Goal: Find specific page/section: Find specific page/section

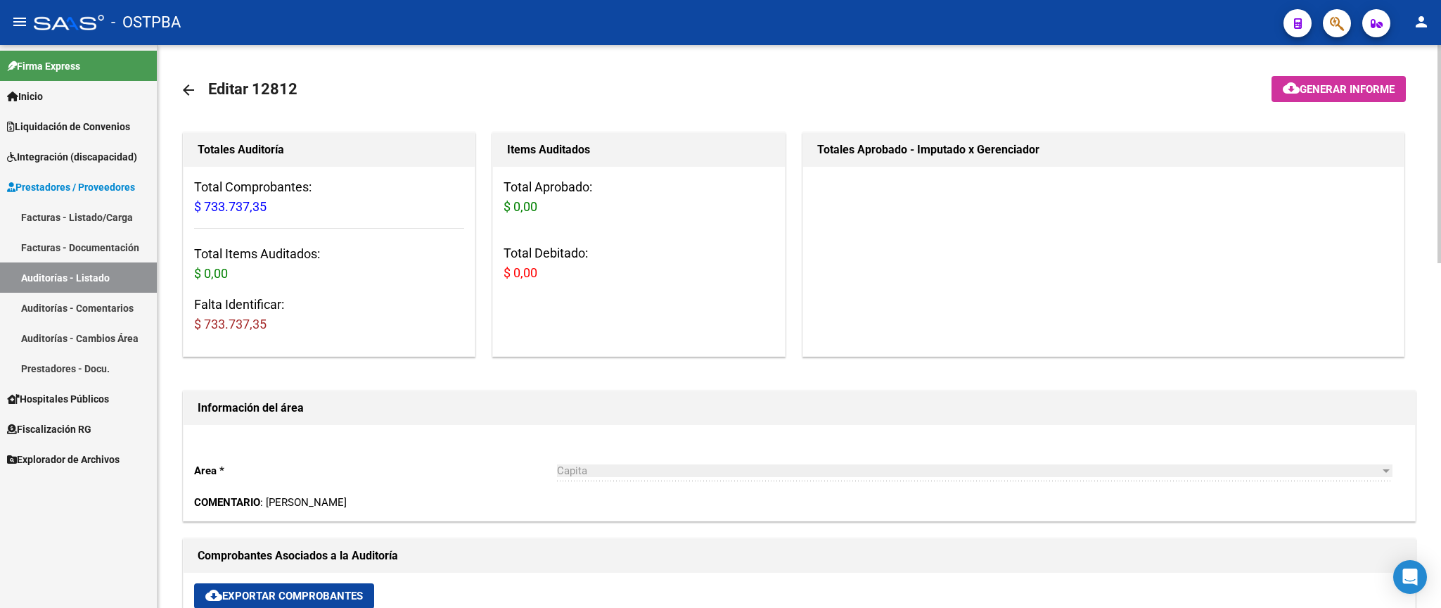
drag, startPoint x: 188, startPoint y: 86, endPoint x: 196, endPoint y: 84, distance: 8.6
click at [189, 86] on mat-icon "arrow_back" at bounding box center [188, 90] width 17 height 17
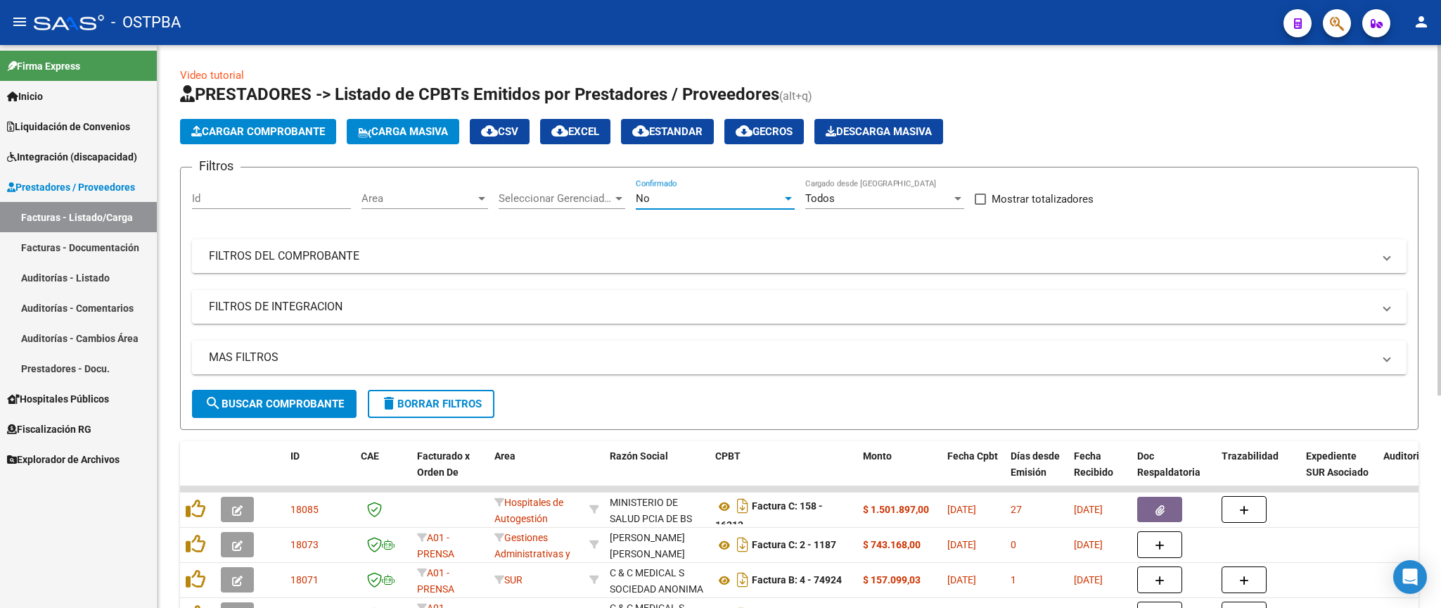
click at [685, 196] on div "No" at bounding box center [709, 198] width 146 height 13
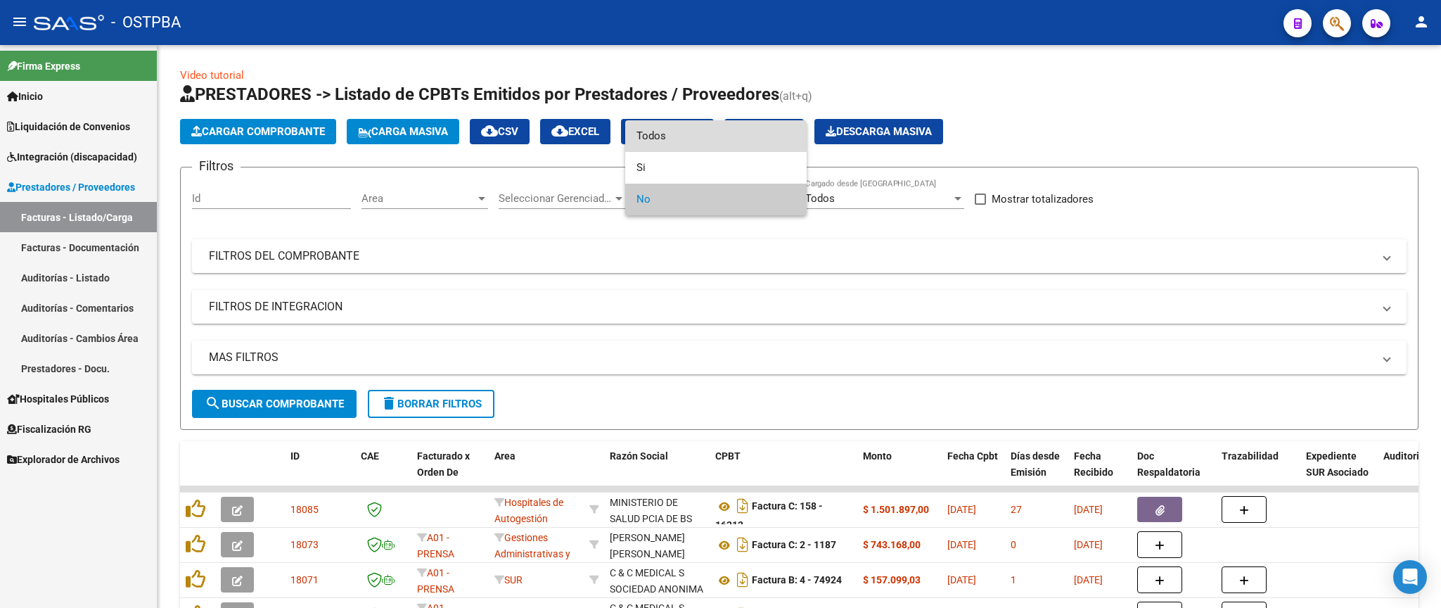
click at [680, 137] on span "Todos" at bounding box center [716, 136] width 159 height 32
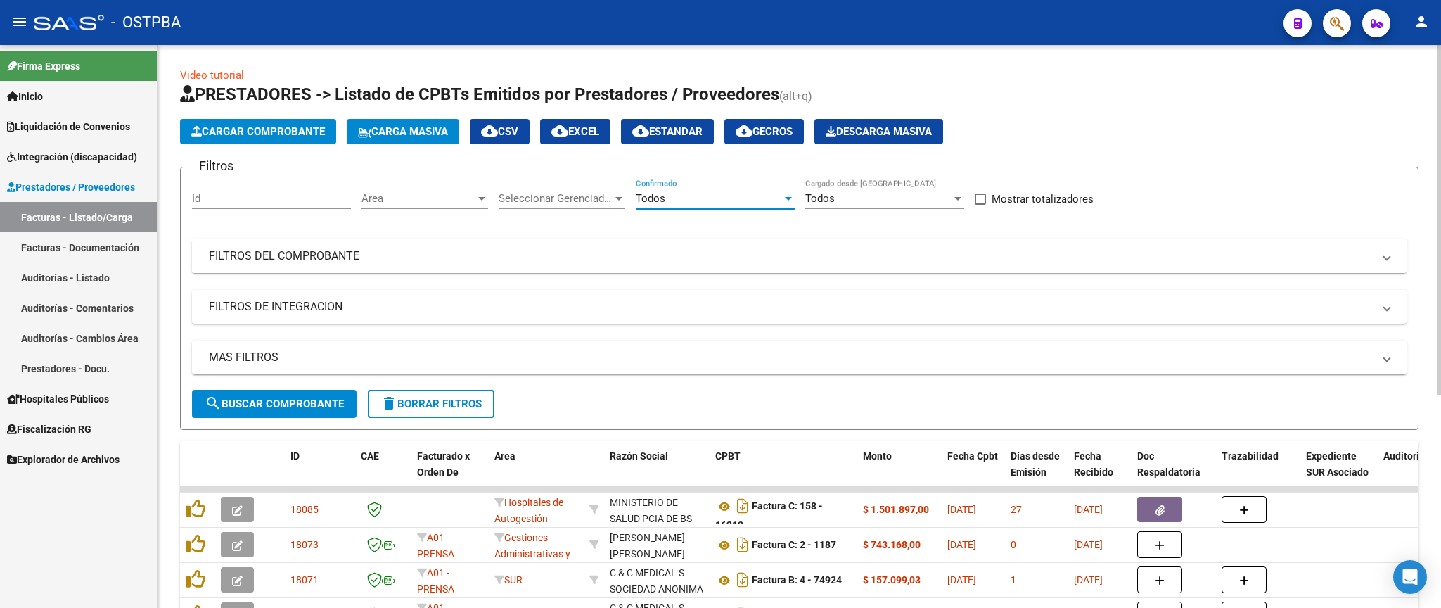
click at [823, 262] on mat-panel-title "FILTROS DEL COMPROBANTE" at bounding box center [791, 255] width 1164 height 15
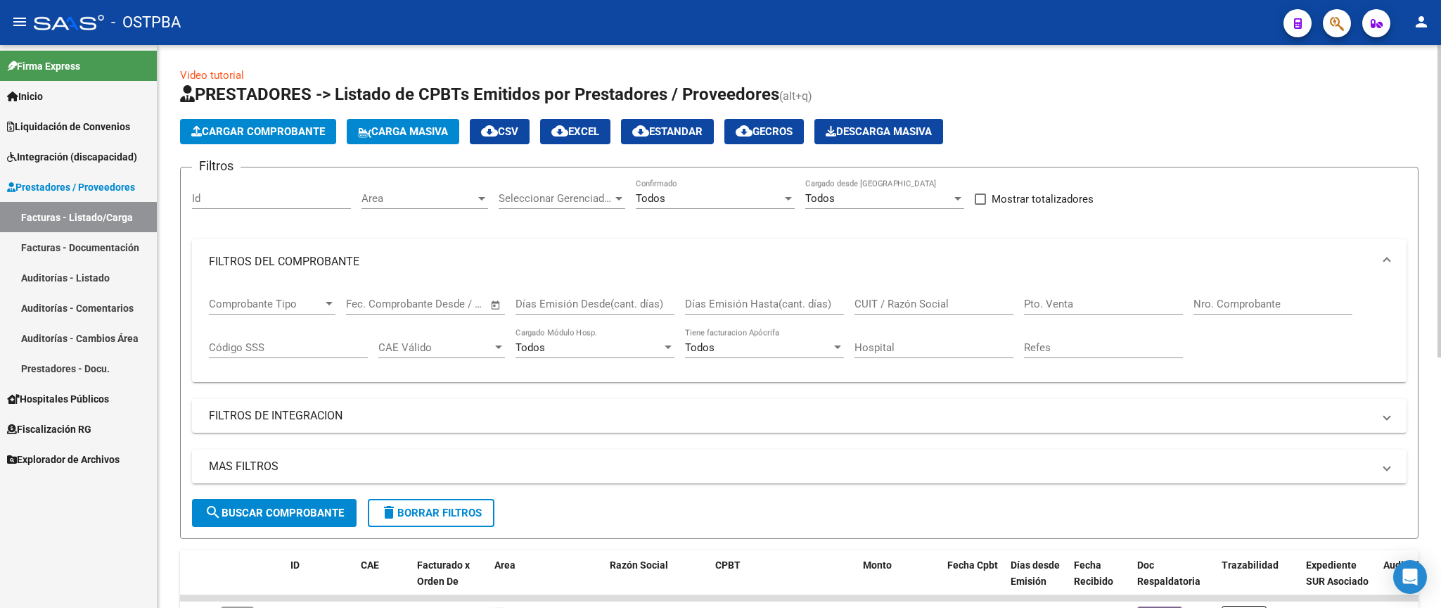
click at [1270, 299] on input "Nro. Comprobante" at bounding box center [1273, 304] width 159 height 13
type input "1419"
click at [259, 518] on span "search Buscar Comprobante" at bounding box center [274, 512] width 139 height 13
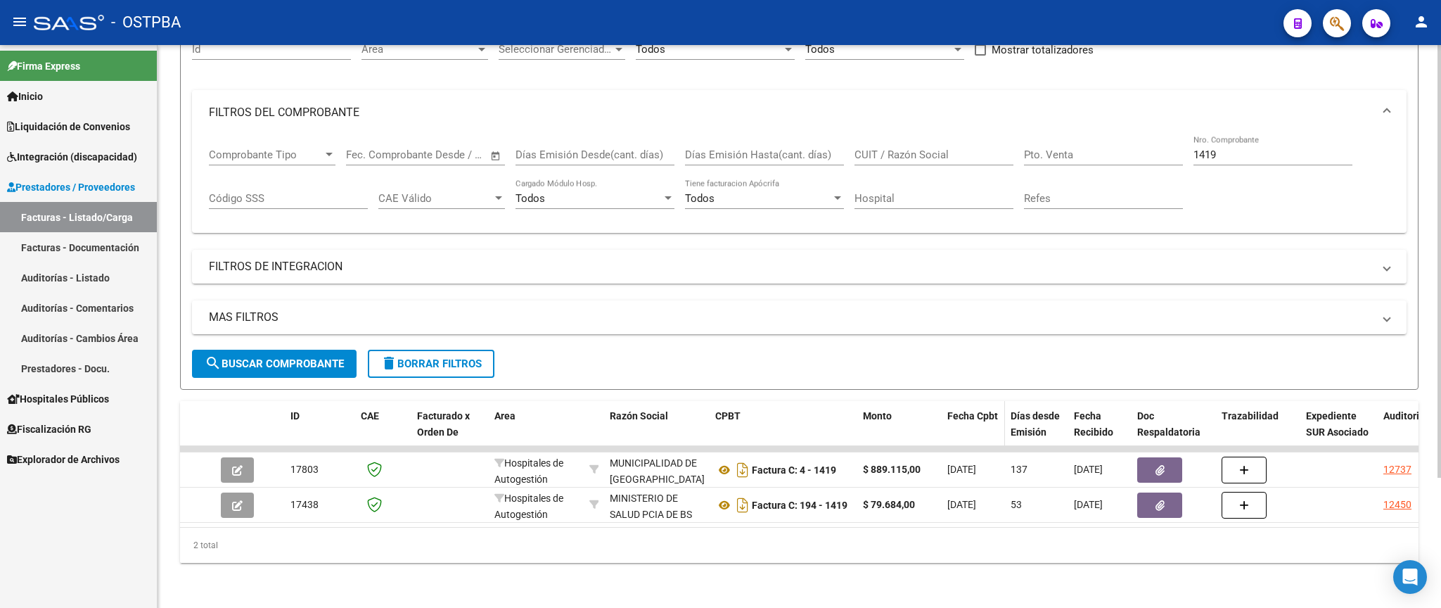
scroll to position [169, 0]
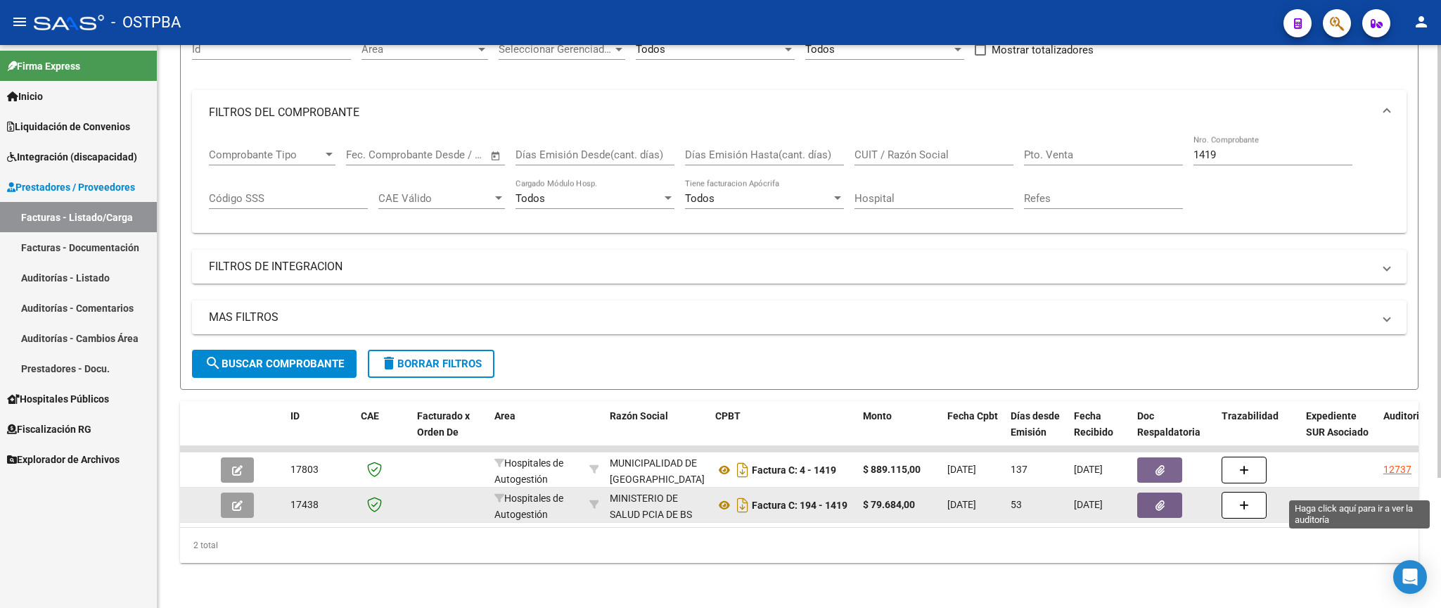
click at [1394, 497] on div "12450" at bounding box center [1398, 505] width 28 height 16
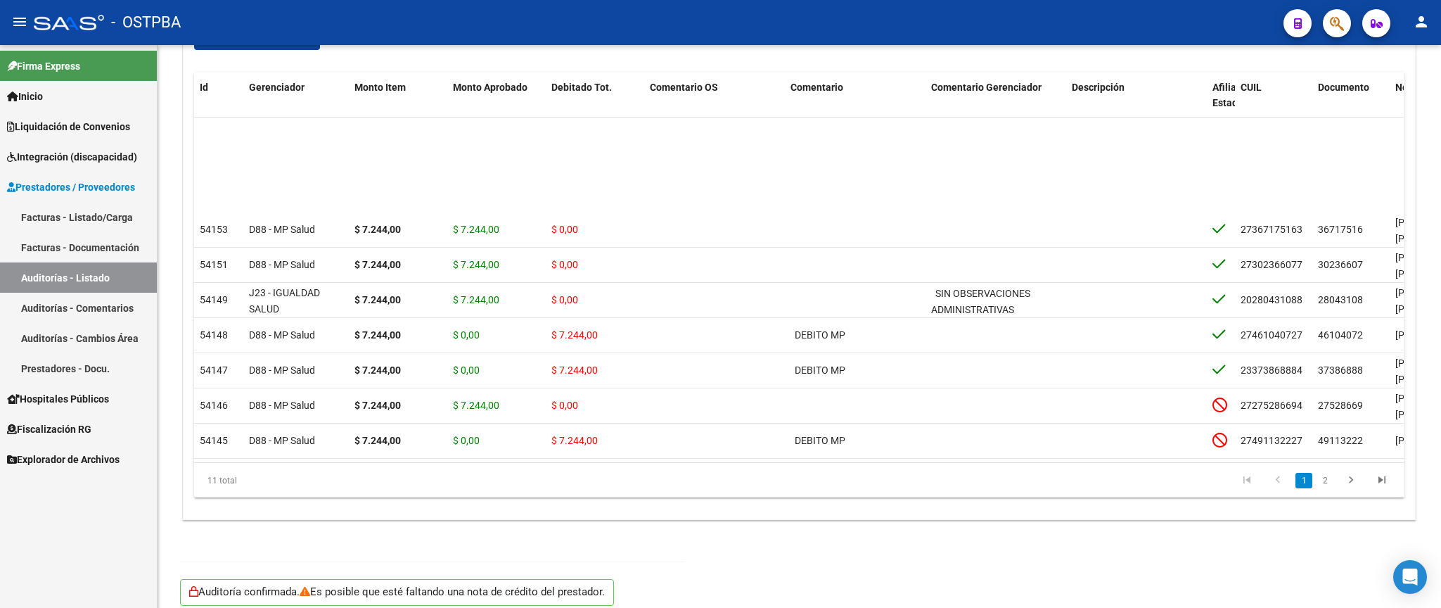
scroll to position [270, 0]
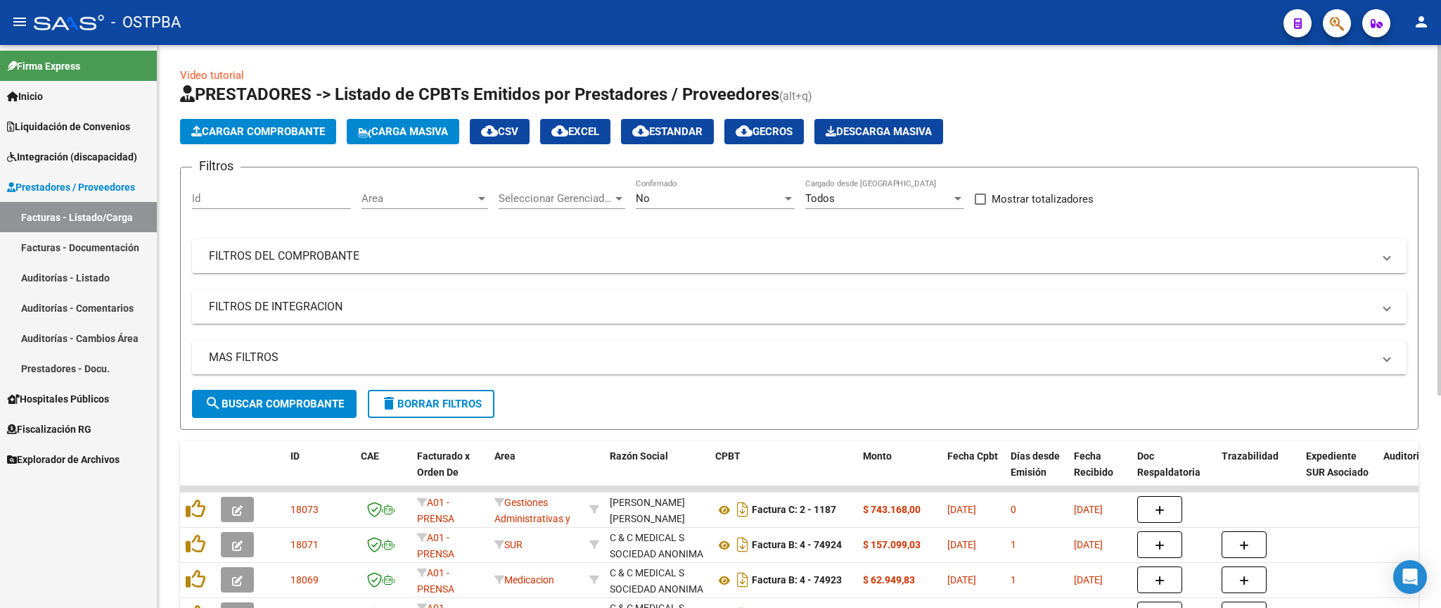
click at [793, 194] on div at bounding box center [788, 198] width 13 height 11
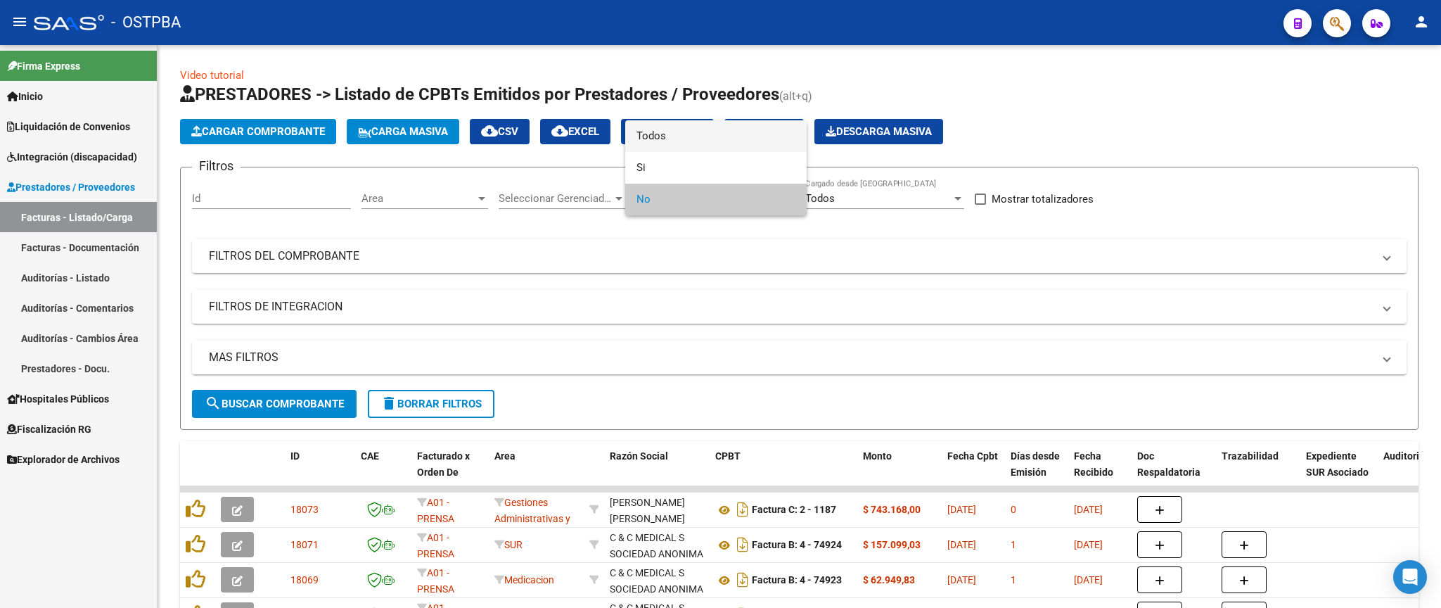
click at [705, 139] on span "Todos" at bounding box center [716, 136] width 159 height 32
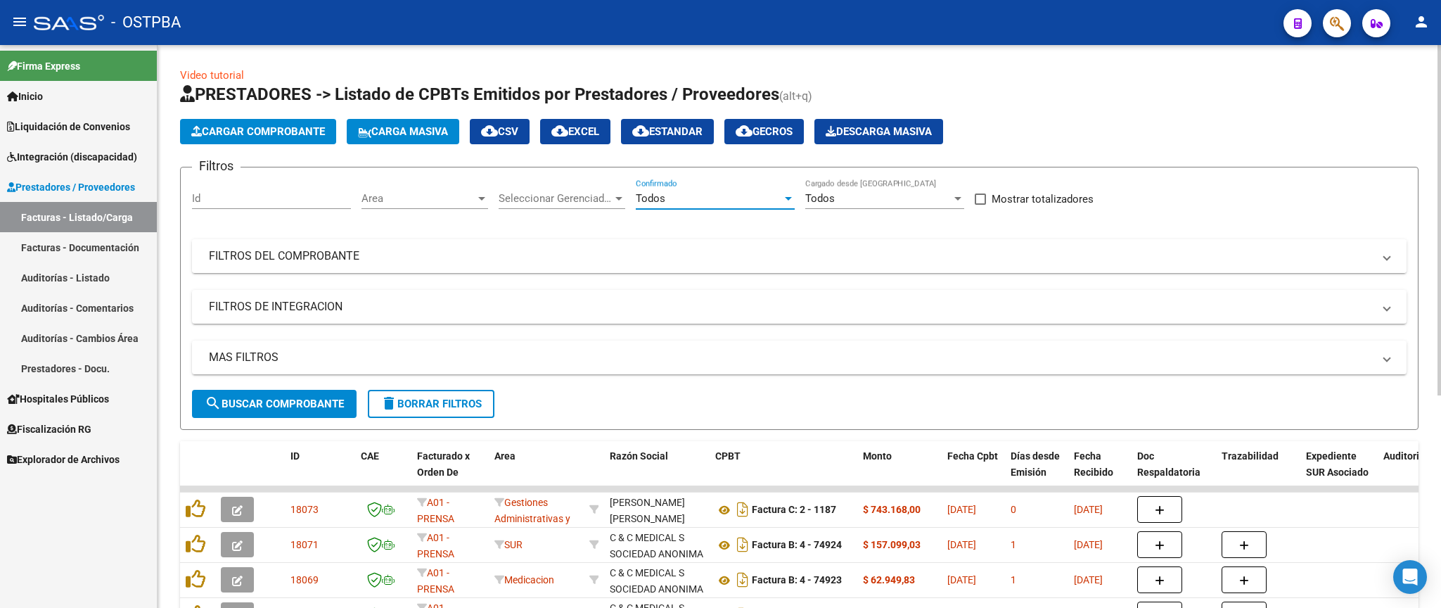
click at [791, 260] on mat-panel-title "FILTROS DEL COMPROBANTE" at bounding box center [791, 255] width 1164 height 15
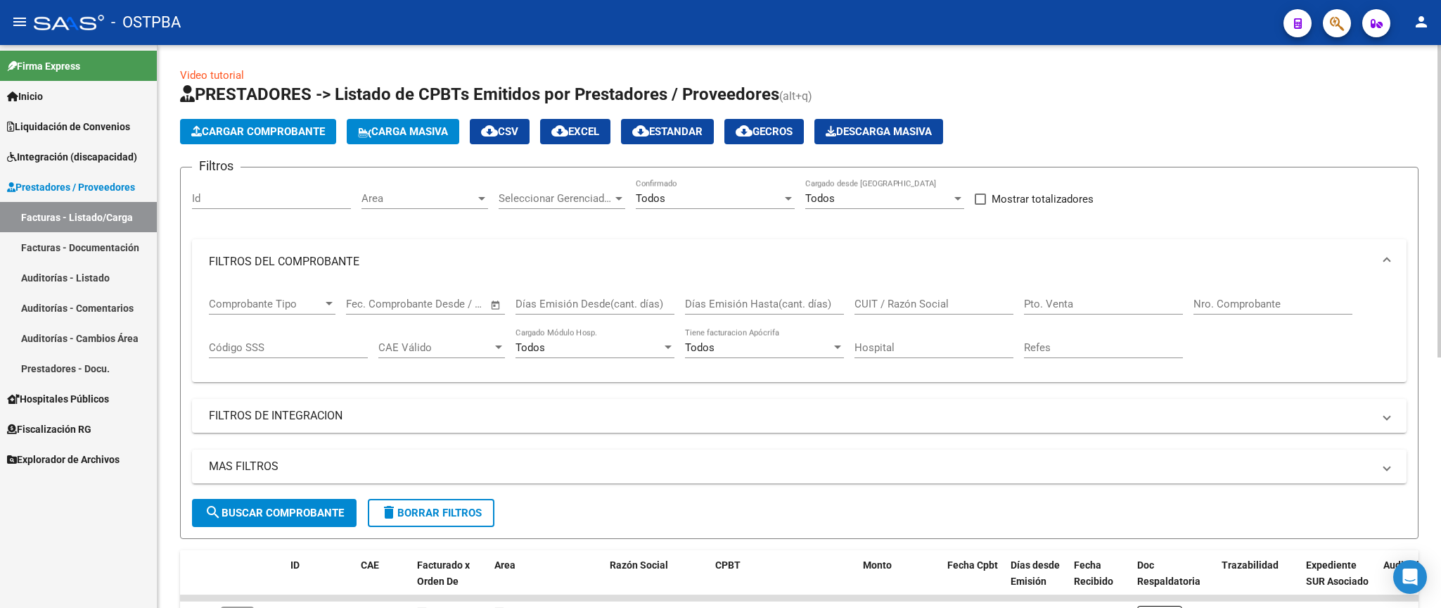
click at [1289, 301] on input "Nro. Comprobante" at bounding box center [1273, 304] width 159 height 13
type input "13050"
click at [242, 506] on button "search Buscar Comprobante" at bounding box center [274, 513] width 165 height 28
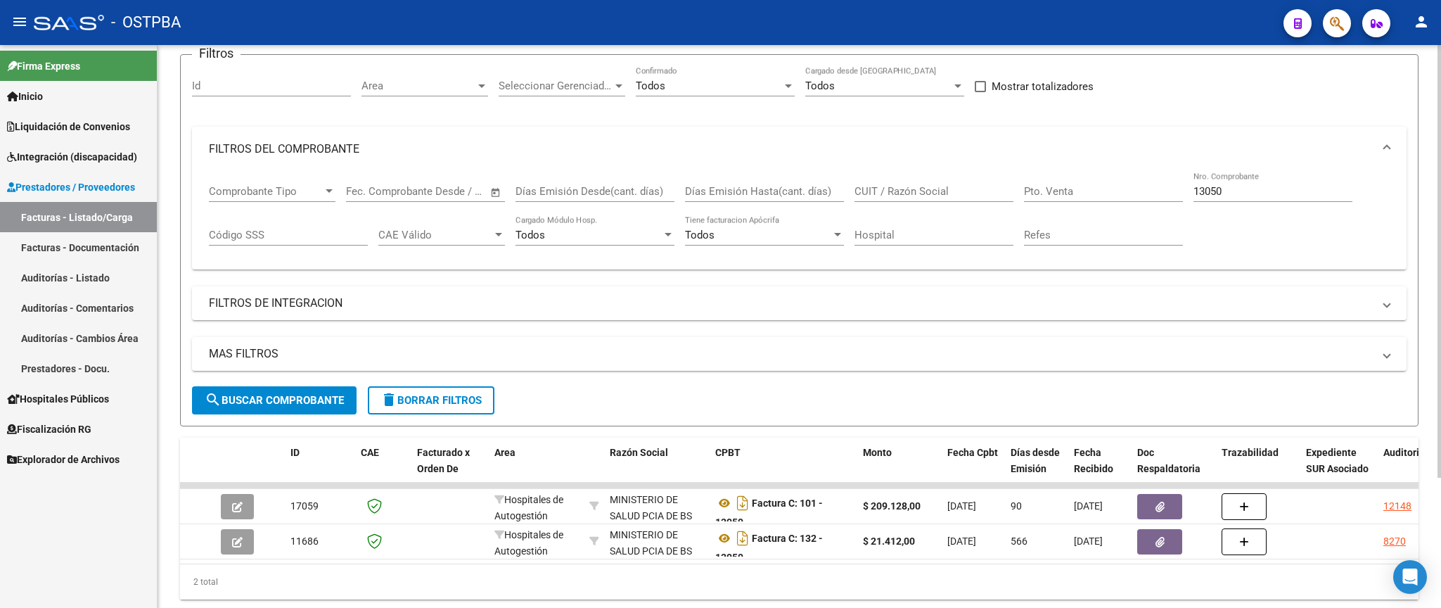
scroll to position [169, 0]
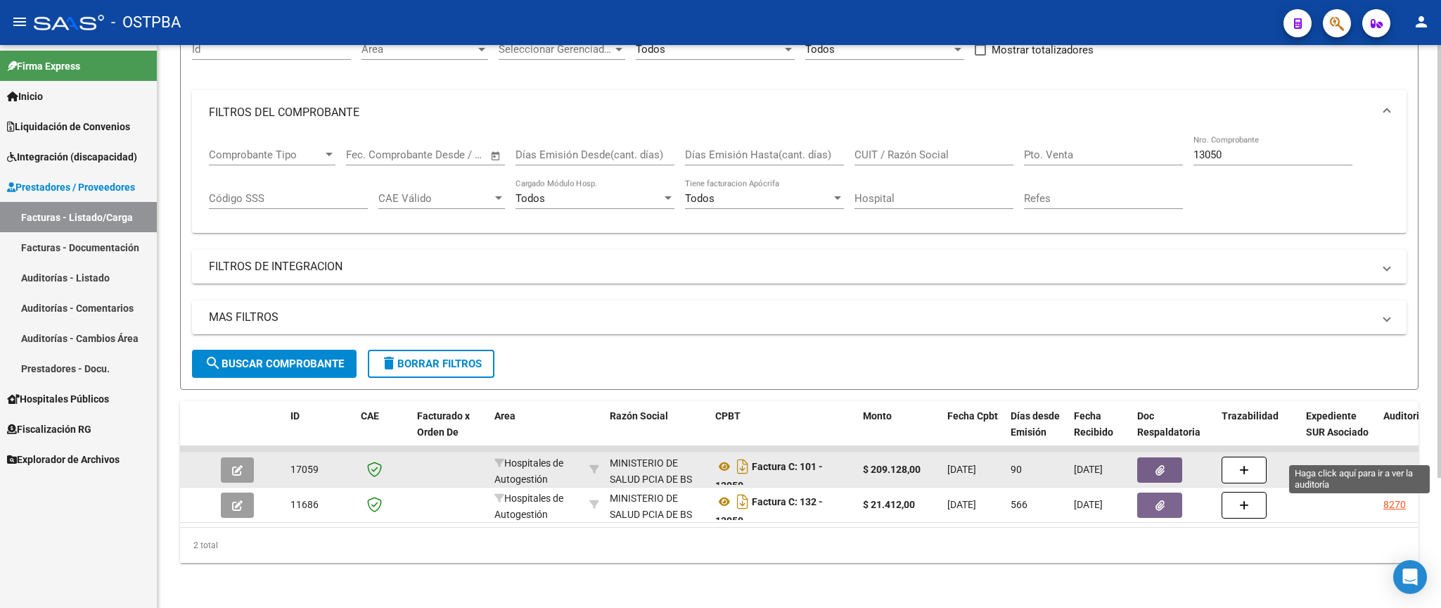
click at [1398, 461] on div "12148" at bounding box center [1398, 469] width 28 height 16
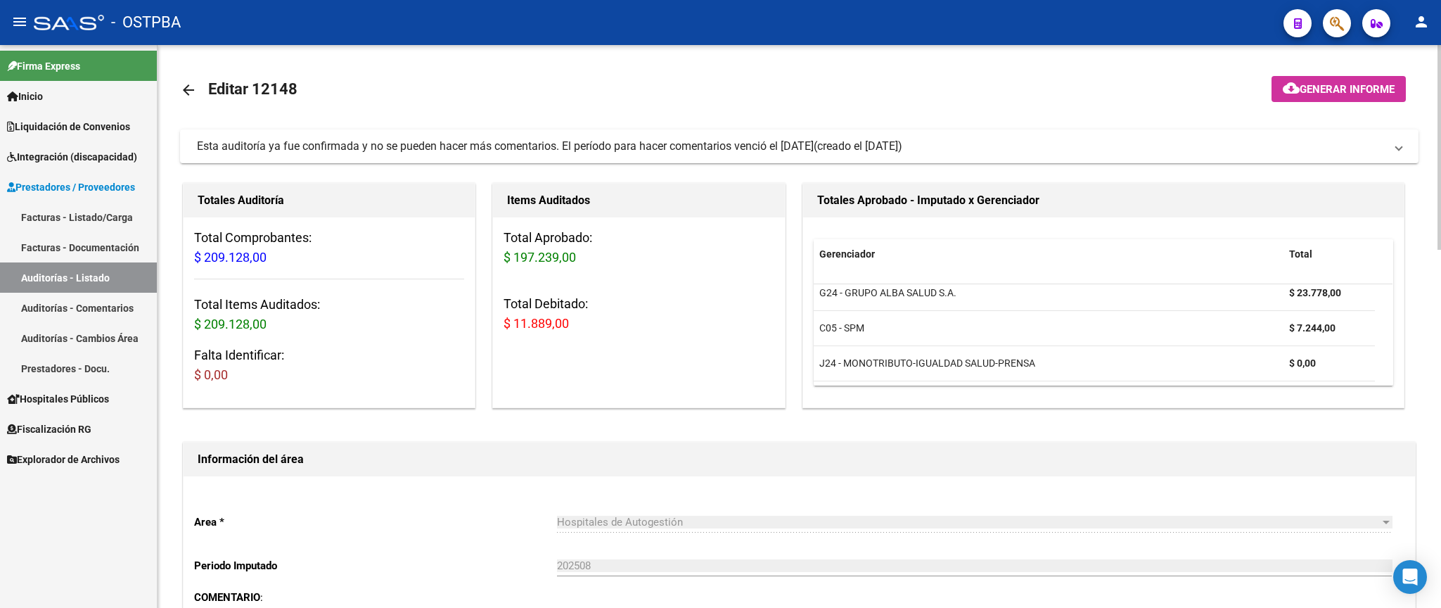
scroll to position [74, 0]
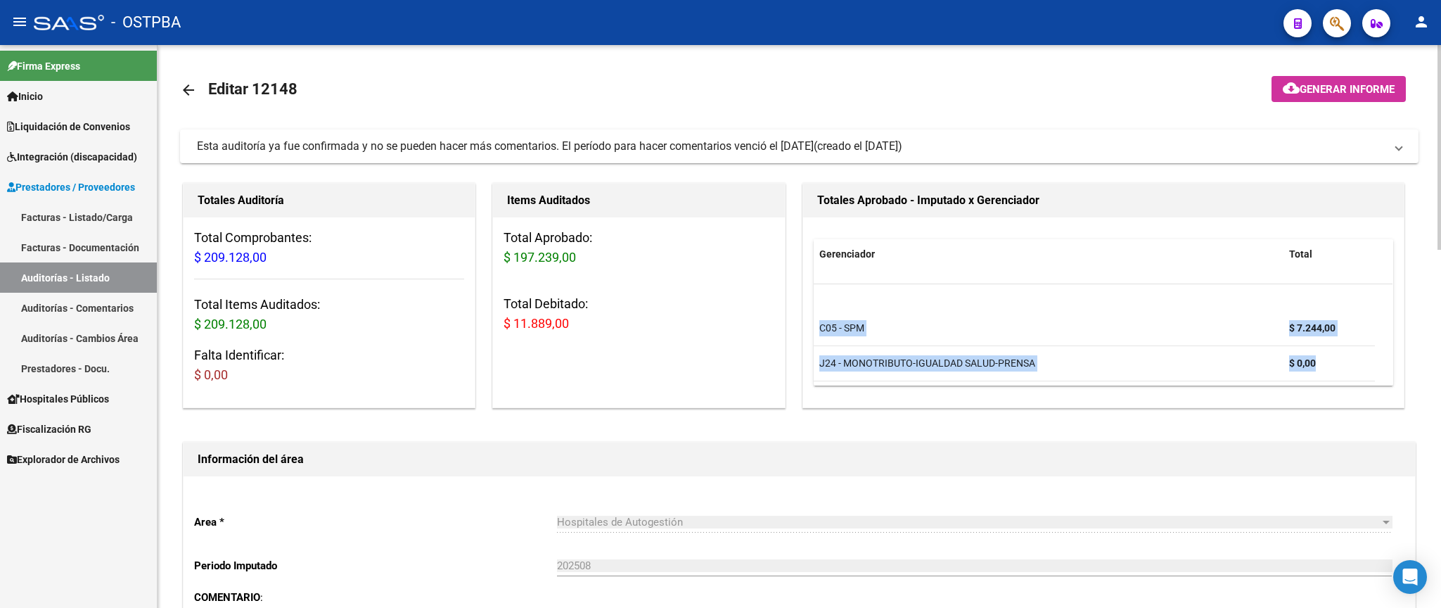
drag, startPoint x: 1394, startPoint y: 339, endPoint x: 1392, endPoint y: 247, distance: 92.2
click at [1392, 247] on div "Gerenciador Total C05 - SPM $ 7.244,00 J24 - MONOTRIBUTO-IGUALDAD SALUD-PRENSA …" at bounding box center [1103, 312] width 601 height 190
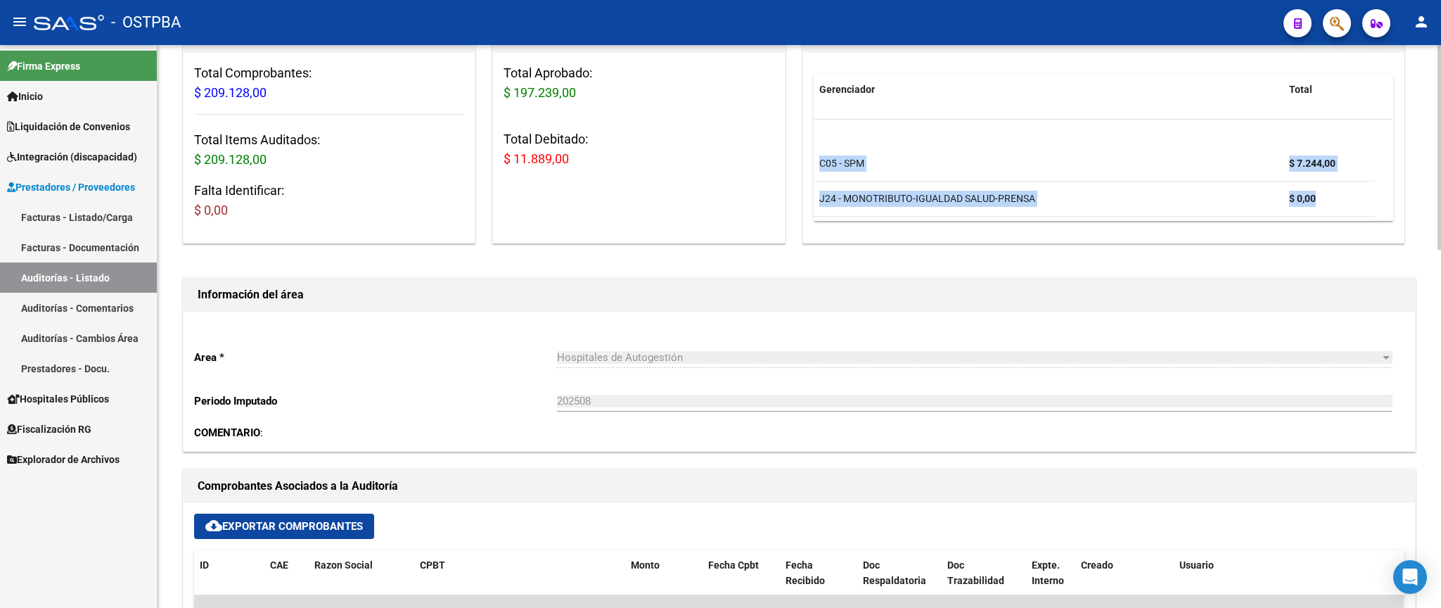
scroll to position [0, 0]
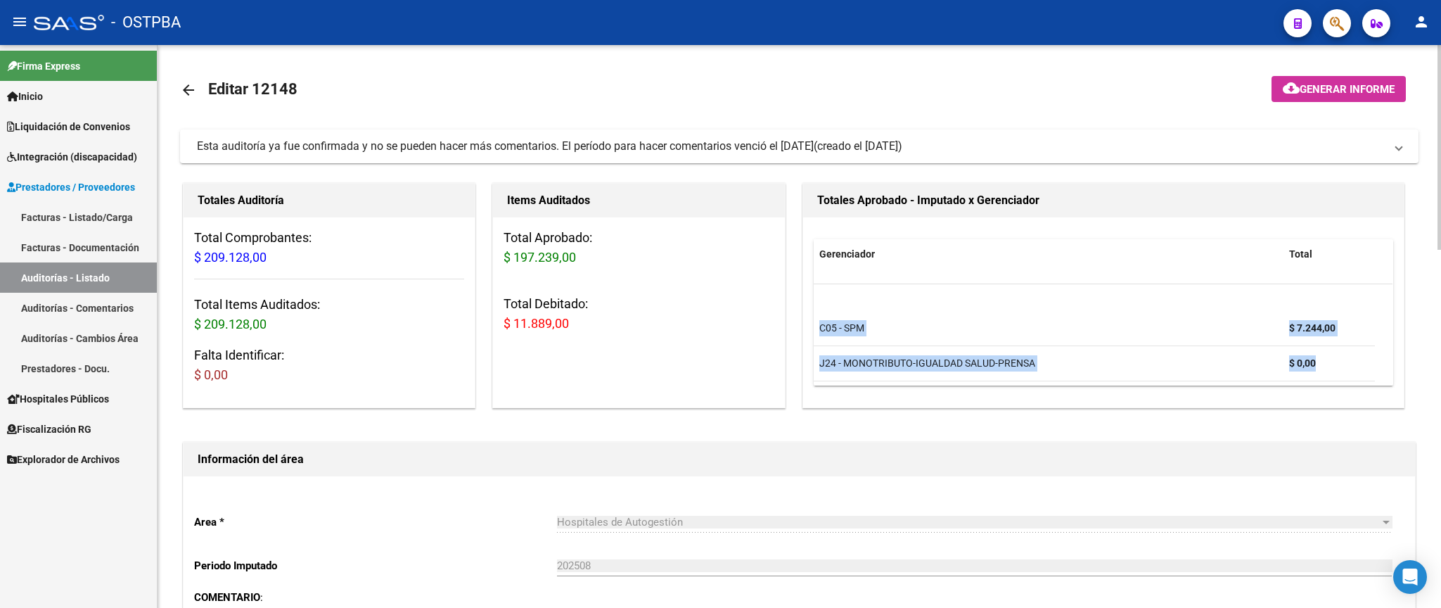
click at [196, 95] on mat-icon "arrow_back" at bounding box center [188, 90] width 17 height 17
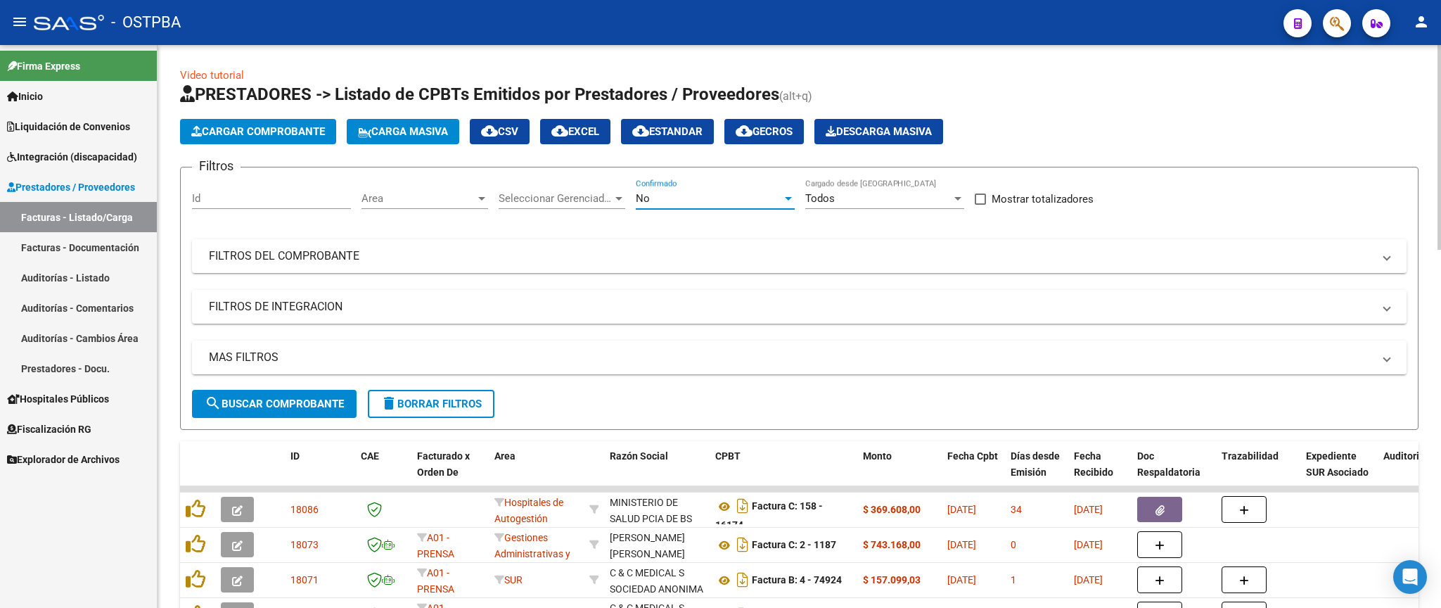
click at [694, 196] on div "No" at bounding box center [709, 198] width 146 height 13
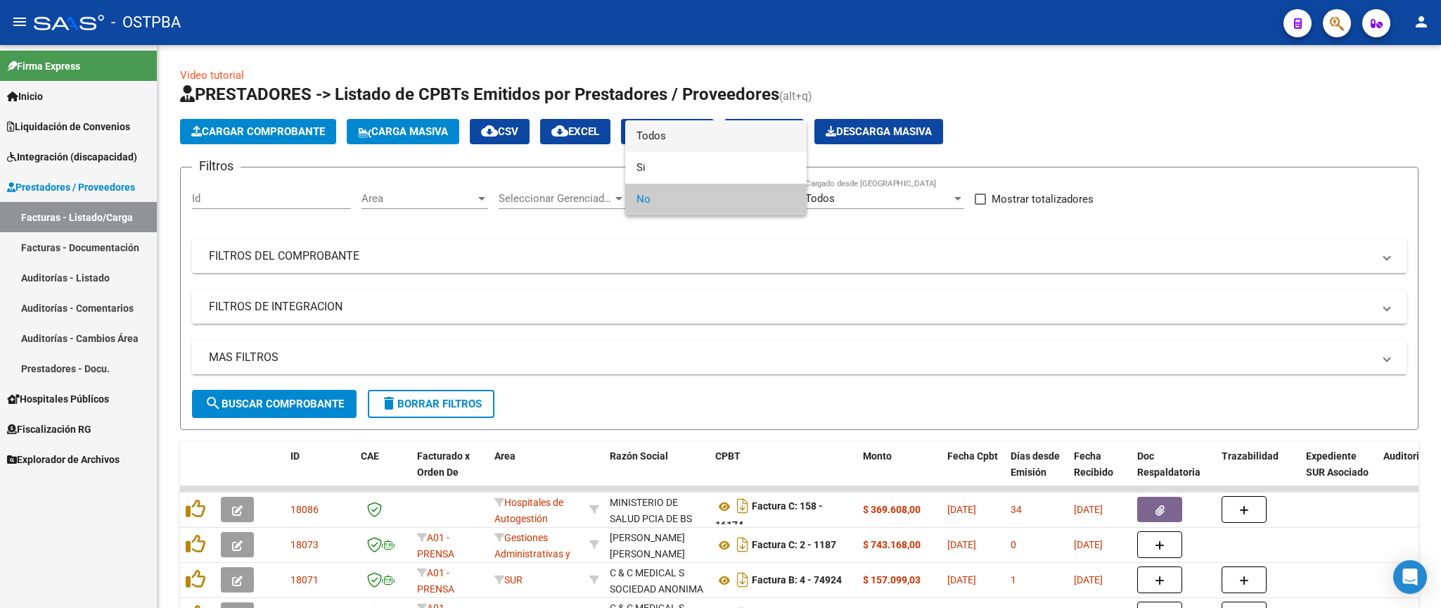
click at [717, 139] on span "Todos" at bounding box center [716, 136] width 159 height 32
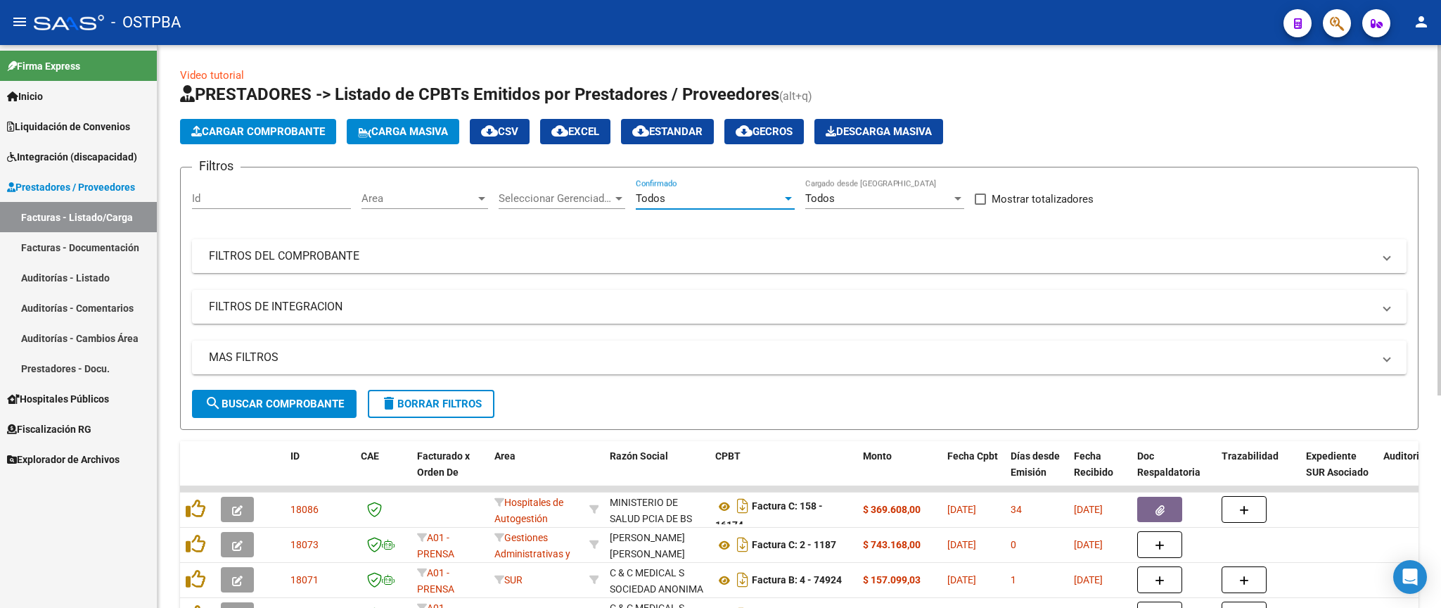
click at [1145, 261] on mat-panel-title "FILTROS DEL COMPROBANTE" at bounding box center [791, 255] width 1164 height 15
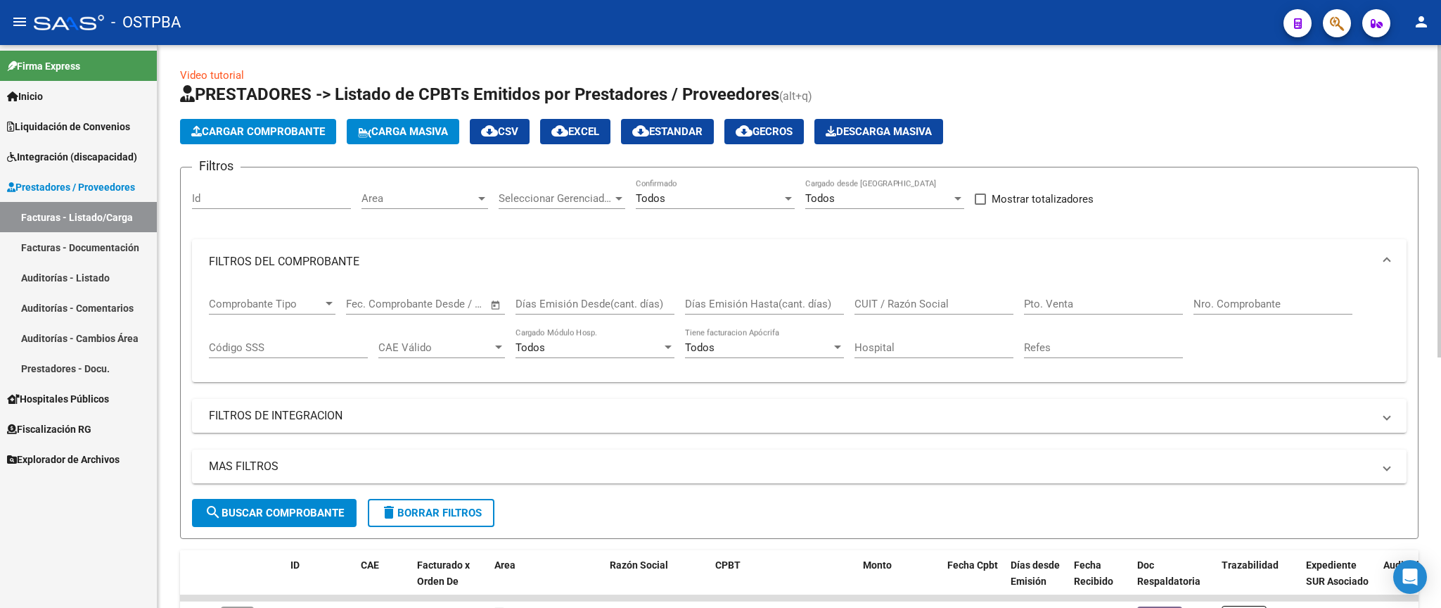
click at [1303, 308] on input "Nro. Comprobante" at bounding box center [1273, 304] width 159 height 13
type input "13050"
click at [286, 514] on span "search Buscar Comprobante" at bounding box center [274, 512] width 139 height 13
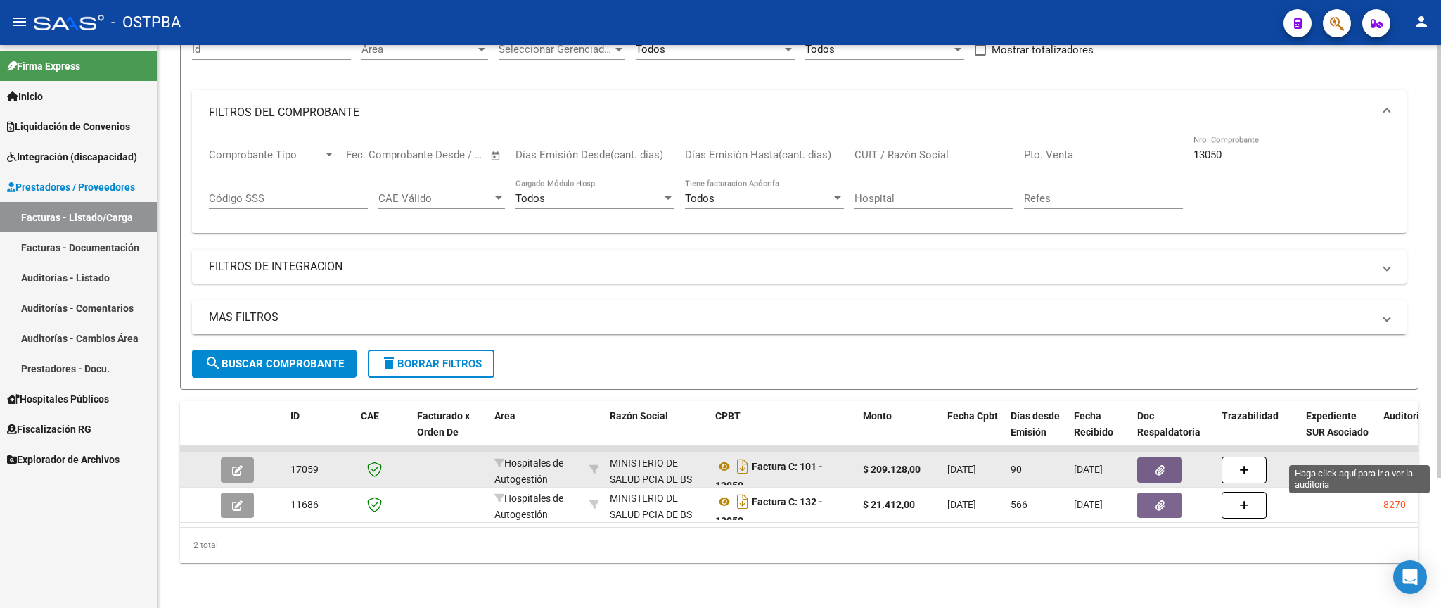
click at [1395, 461] on div "12148" at bounding box center [1398, 469] width 28 height 16
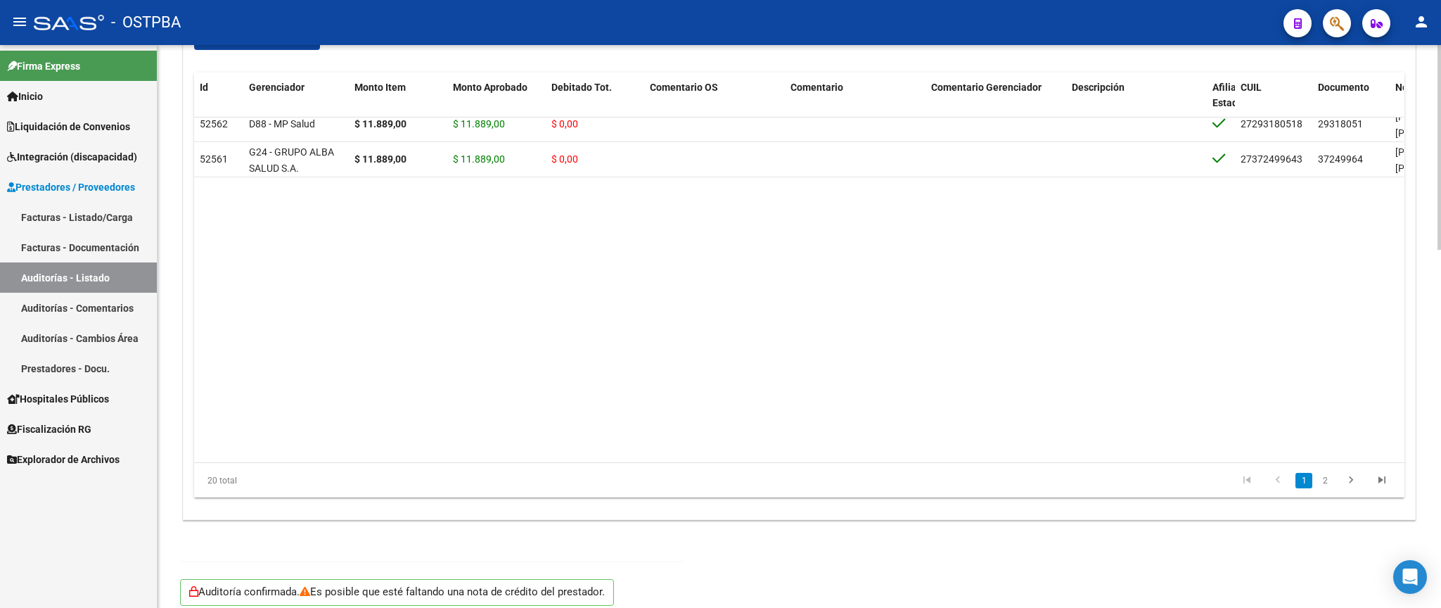
scroll to position [376, 0]
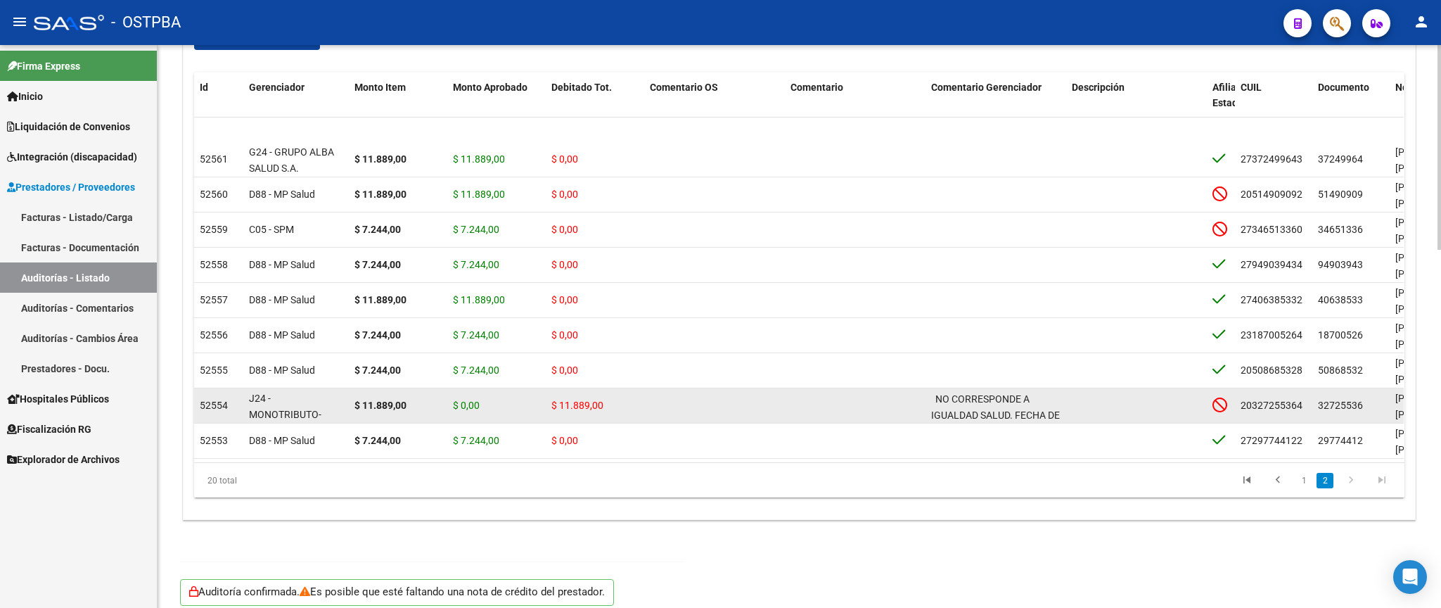
click at [318, 390] on div "J24 - MONOTRIBUTO-IGUALDAD SALUD-PRENSA" at bounding box center [296, 405] width 94 height 30
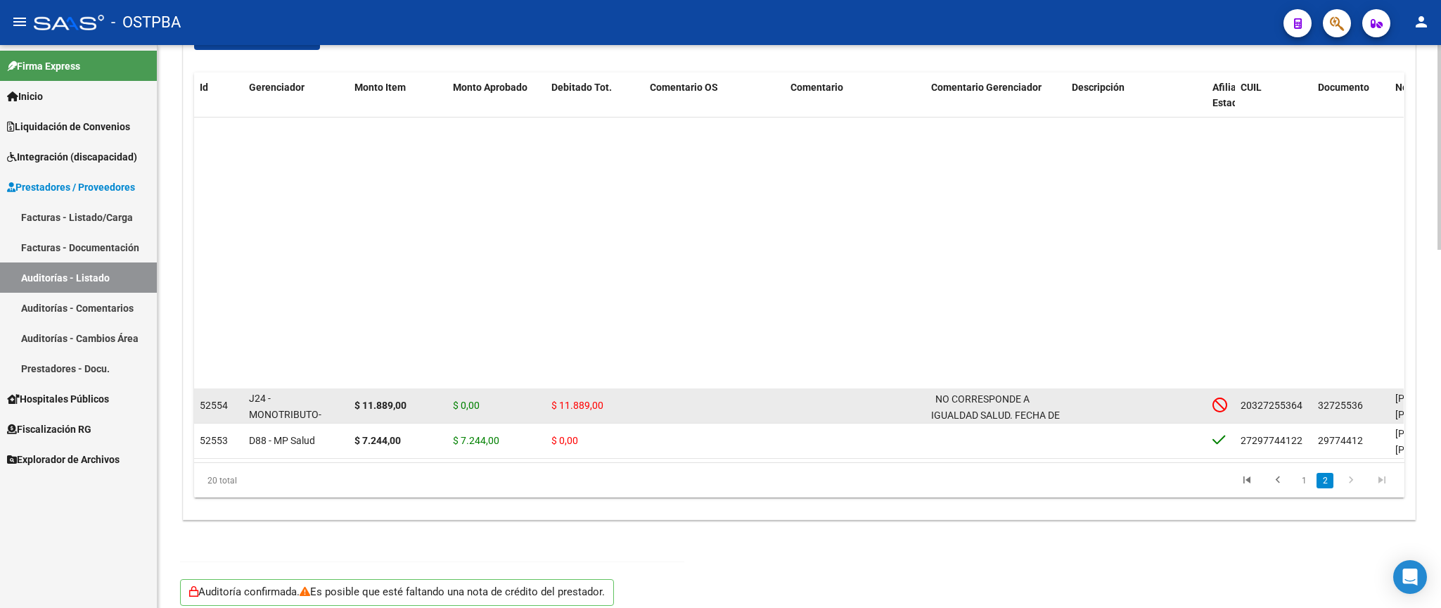
click at [319, 390] on div "J24 - MONOTRIBUTO-IGUALDAD SALUD-PRENSA" at bounding box center [296, 405] width 94 height 30
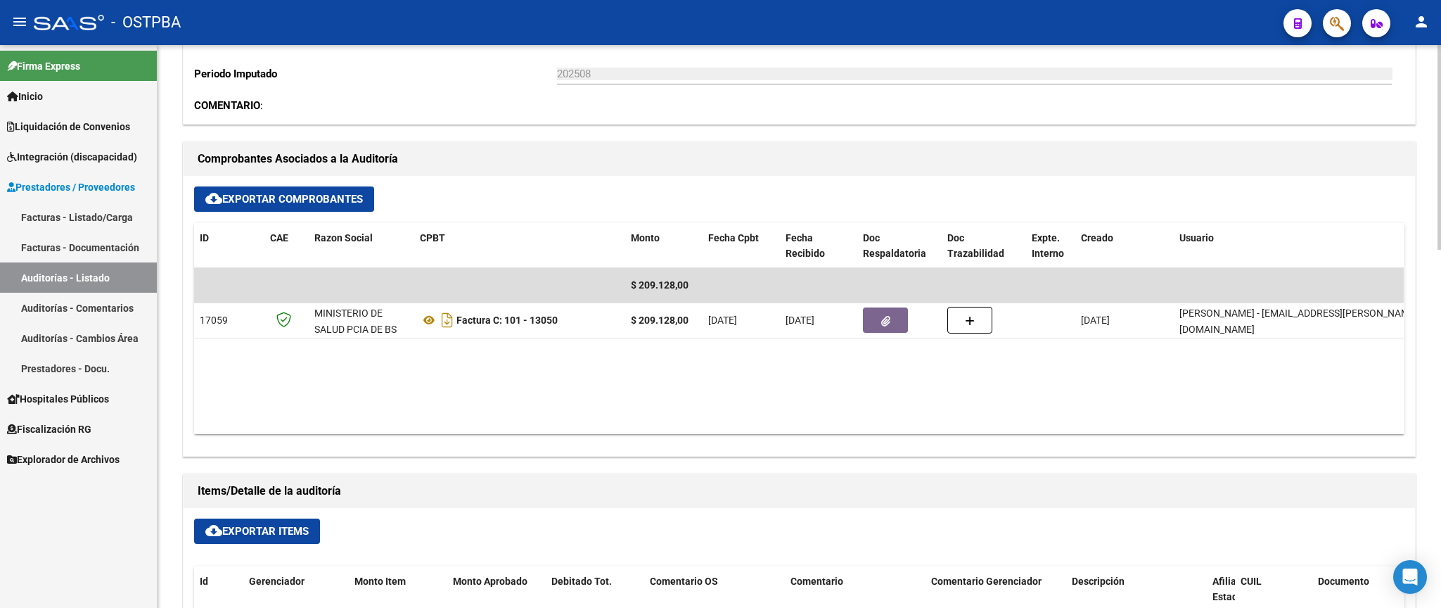
scroll to position [0, 0]
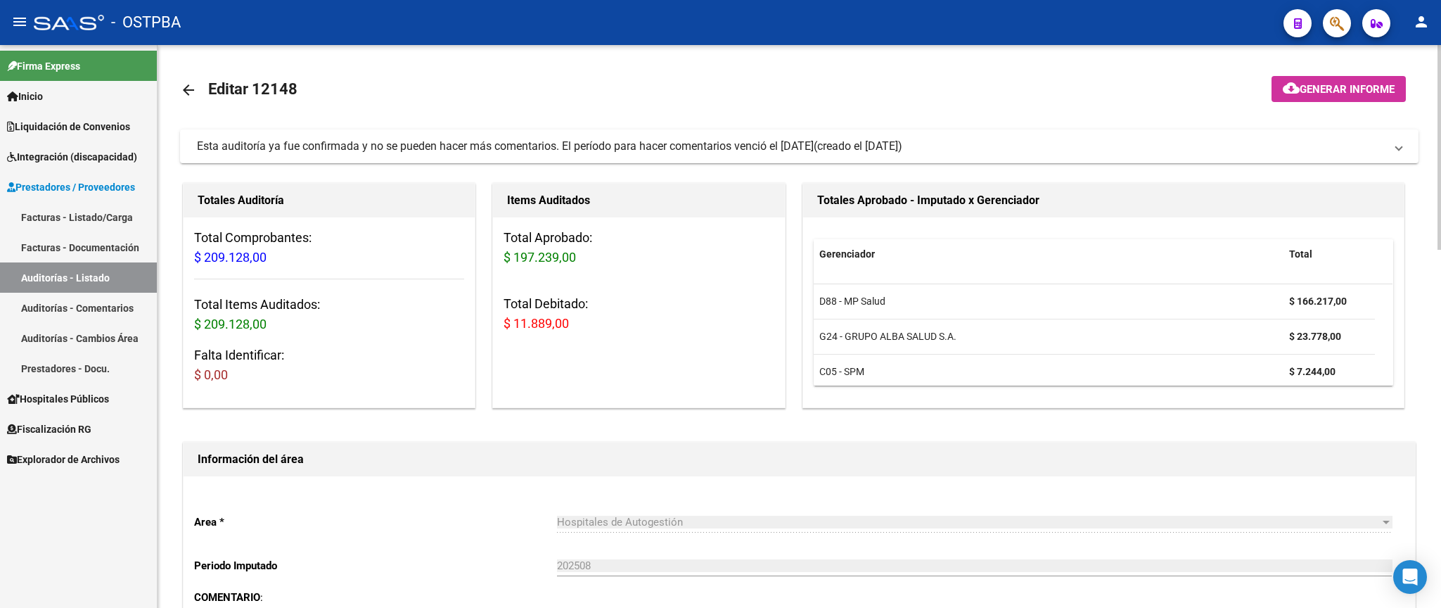
click at [196, 92] on mat-icon "arrow_back" at bounding box center [188, 90] width 17 height 17
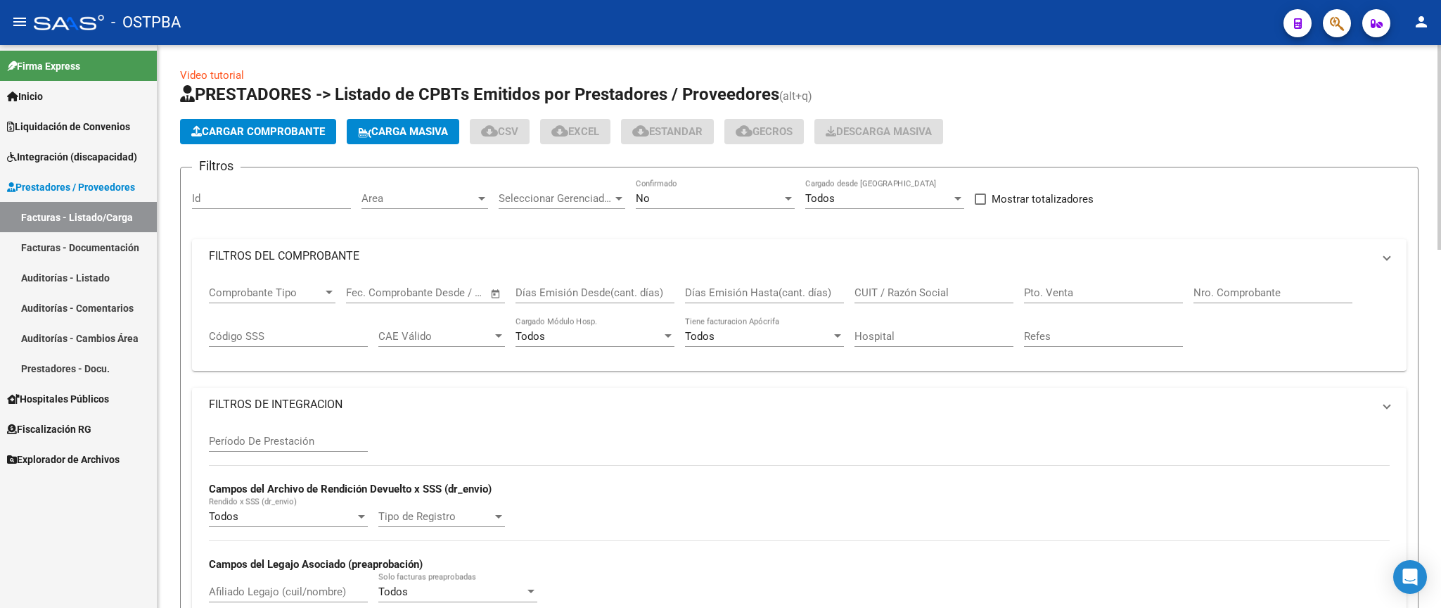
click at [729, 196] on div "No" at bounding box center [709, 198] width 146 height 13
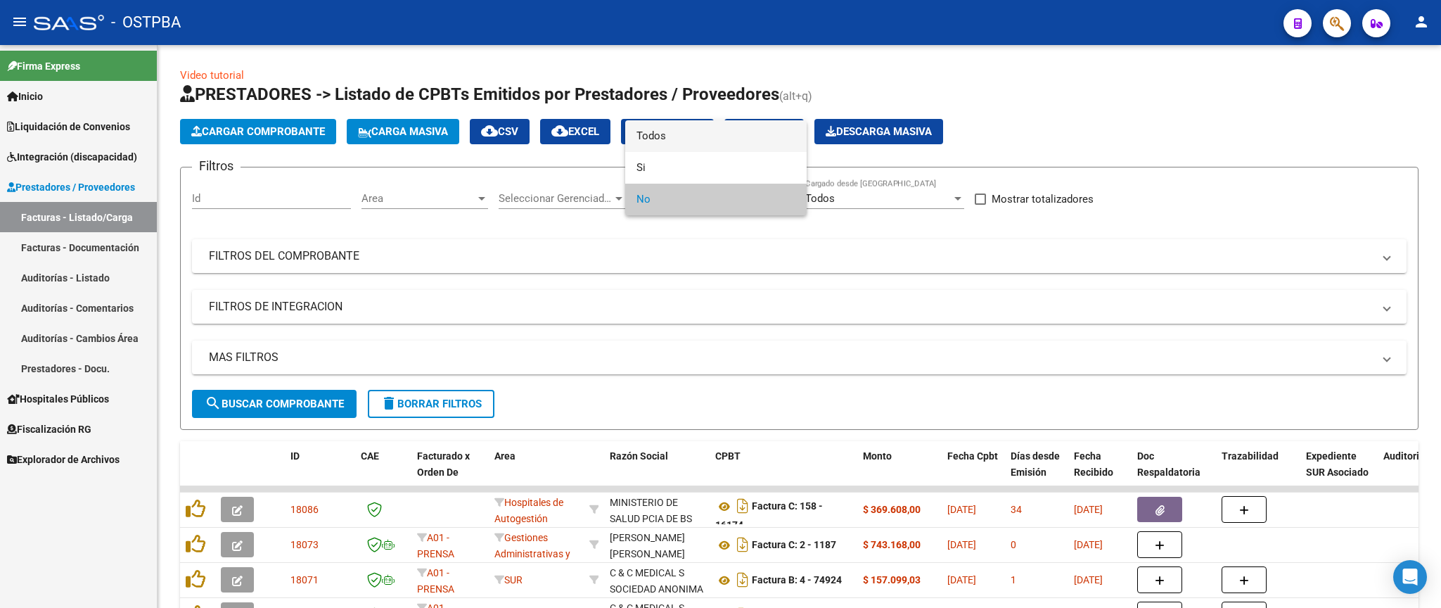
click at [715, 141] on span "Todos" at bounding box center [716, 136] width 159 height 32
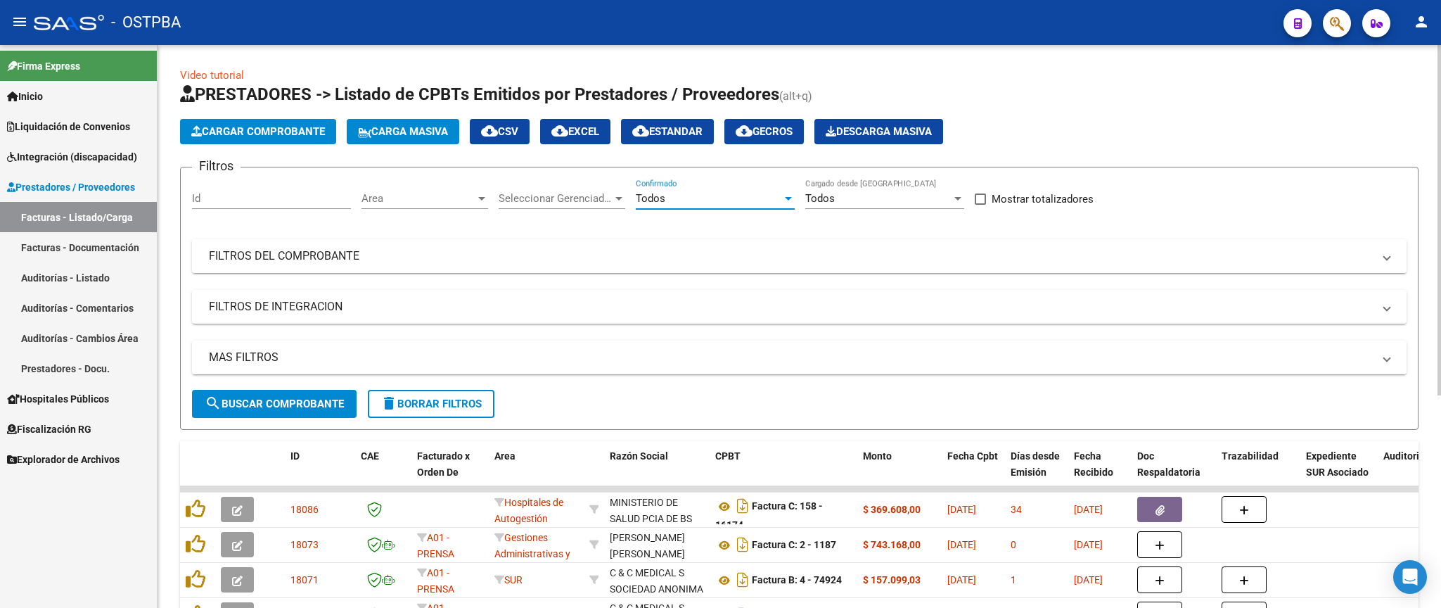
click at [692, 260] on mat-panel-title "FILTROS DEL COMPROBANTE" at bounding box center [791, 255] width 1164 height 15
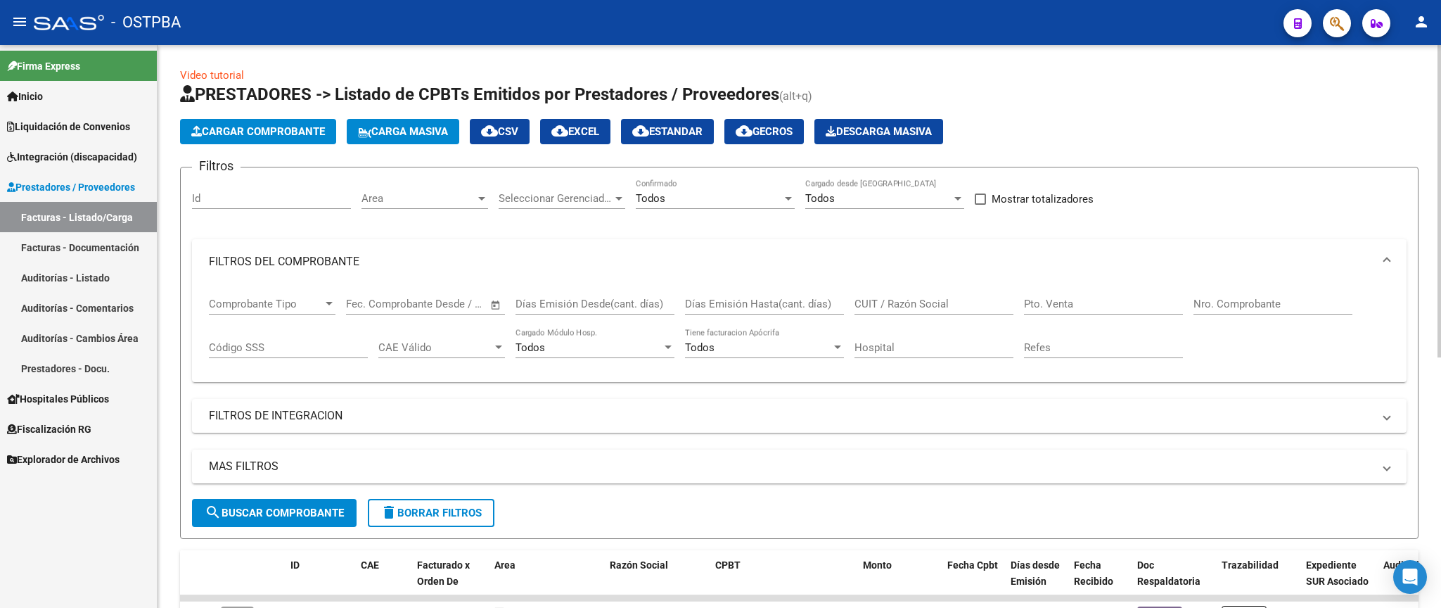
click at [1224, 301] on input "Nro. Comprobante" at bounding box center [1273, 304] width 159 height 13
type input "8171"
click at [323, 519] on span "search Buscar Comprobante" at bounding box center [274, 512] width 139 height 13
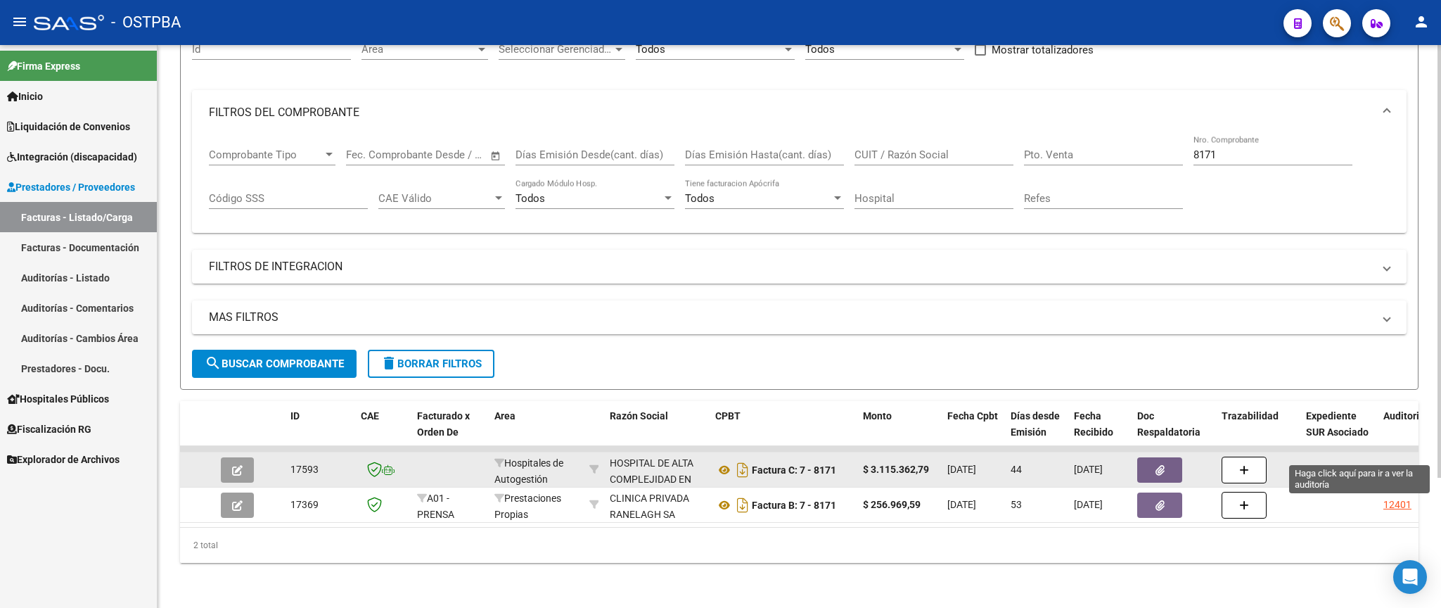
click at [1390, 461] on div "12567" at bounding box center [1398, 469] width 28 height 16
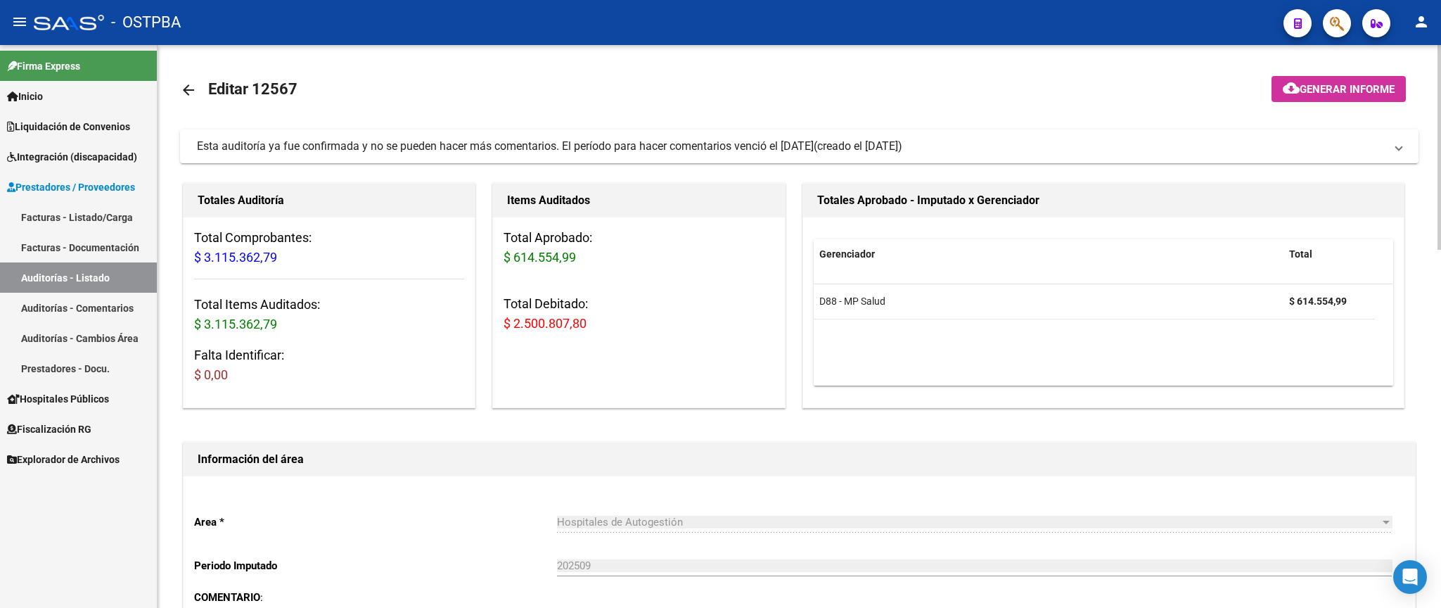
click at [185, 94] on mat-icon "arrow_back" at bounding box center [188, 90] width 17 height 17
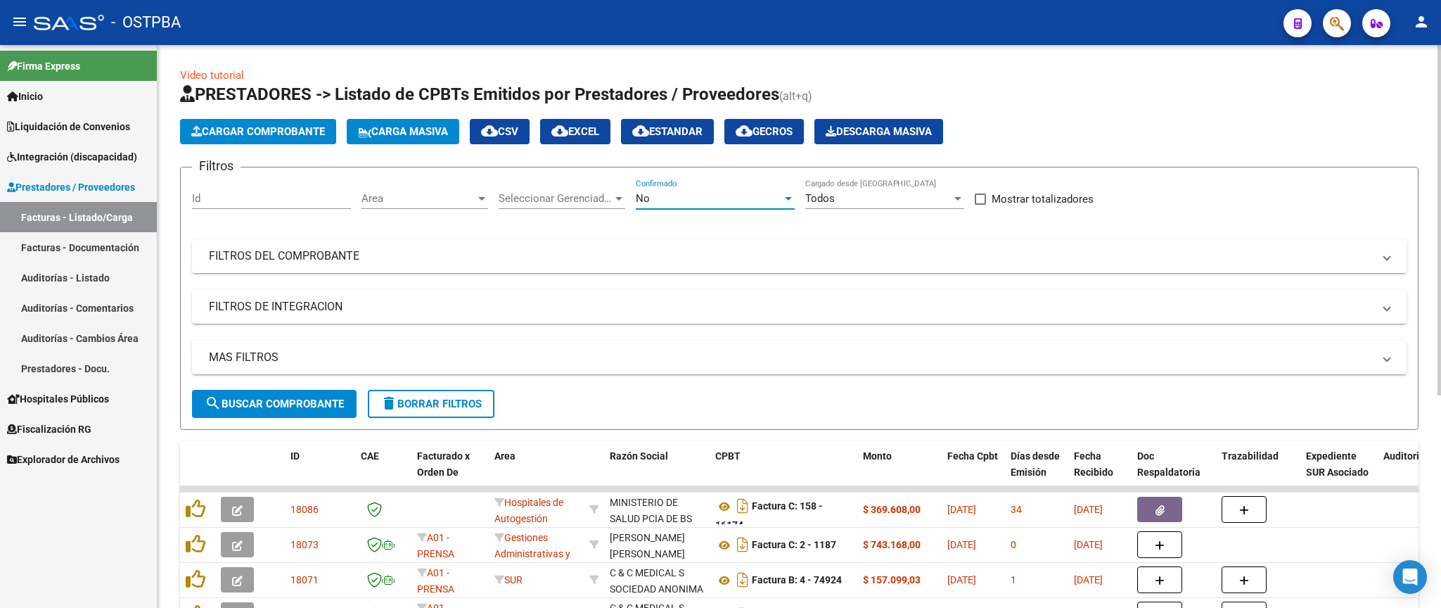
click at [656, 203] on div "No" at bounding box center [709, 198] width 146 height 13
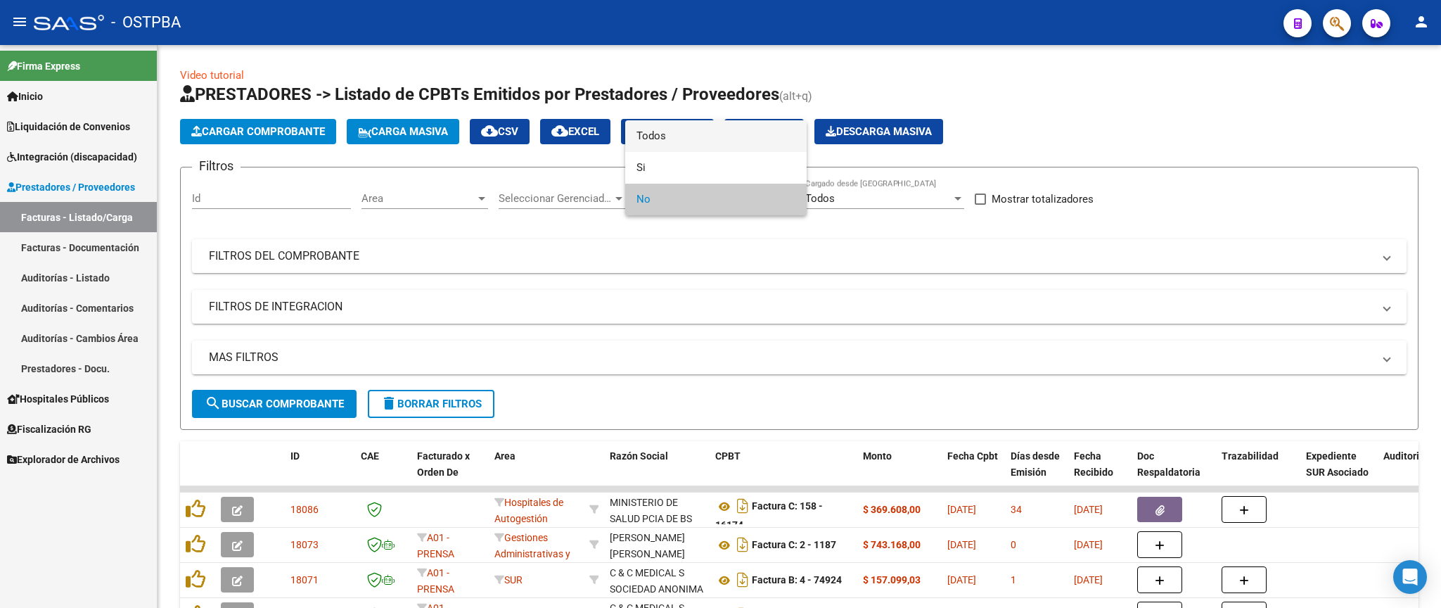
click at [700, 136] on span "Todos" at bounding box center [716, 136] width 159 height 32
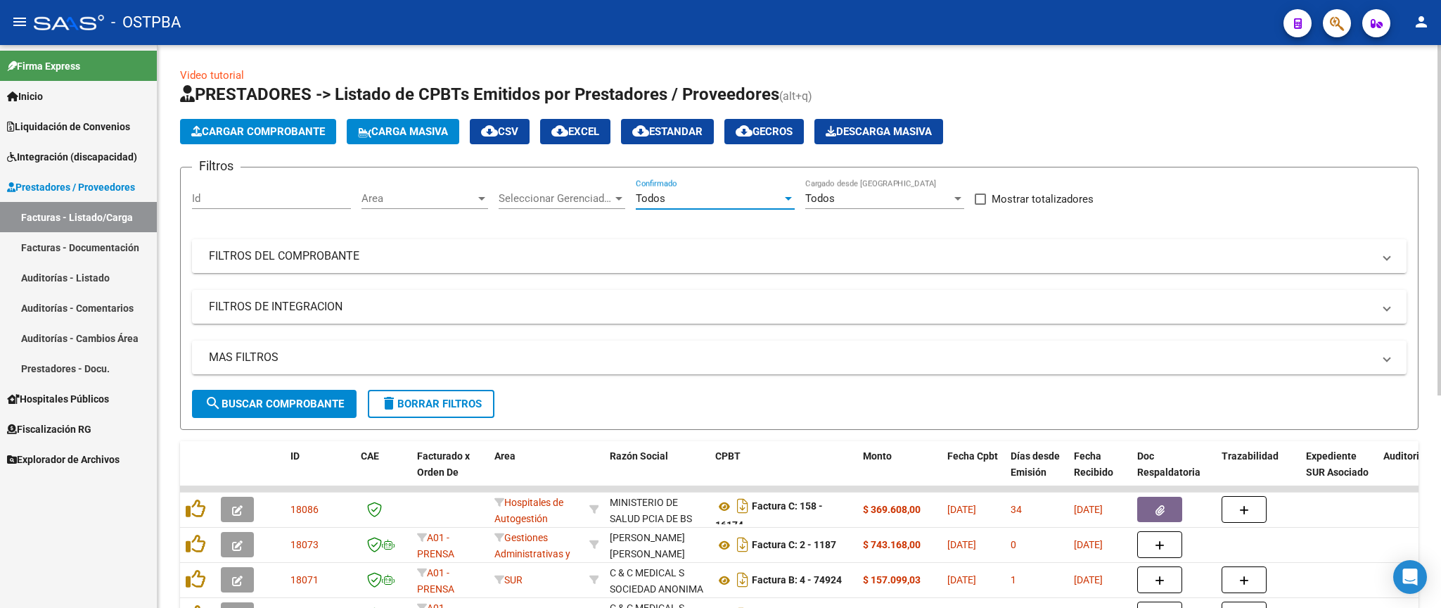
click at [886, 245] on mat-expansion-panel-header "FILTROS DEL COMPROBANTE" at bounding box center [799, 256] width 1215 height 34
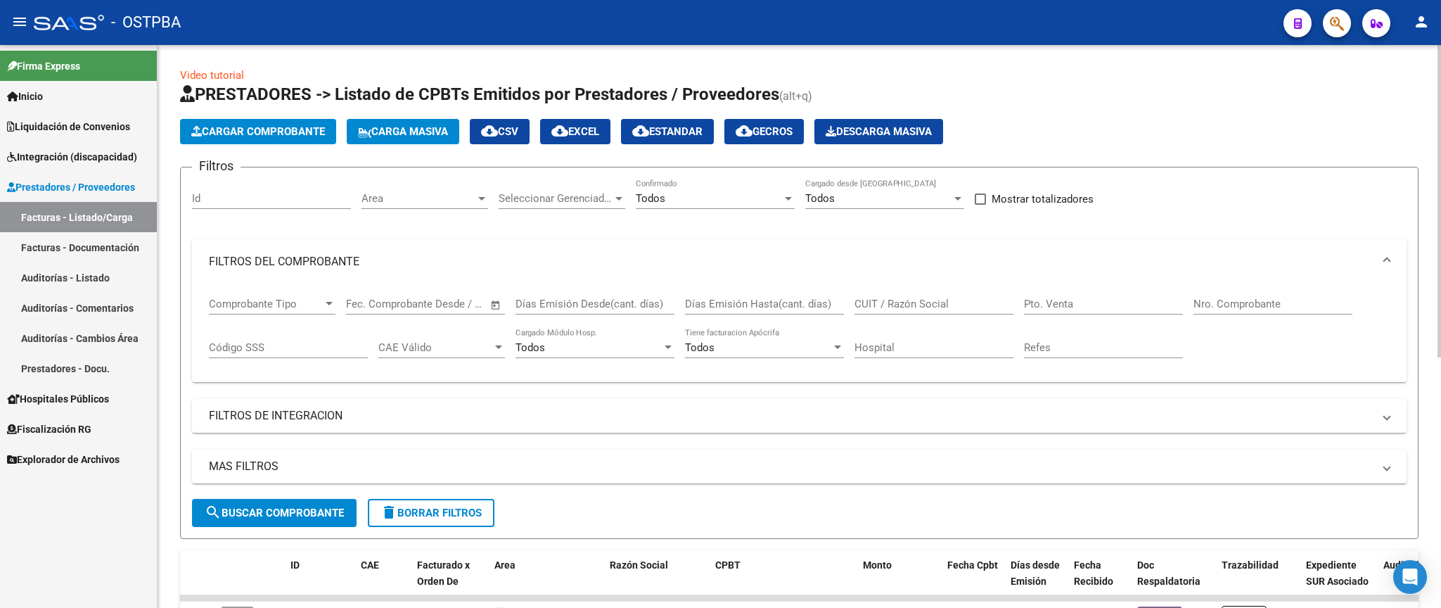
click at [1246, 307] on input "Nro. Comprobante" at bounding box center [1273, 304] width 159 height 13
type input "41385"
click at [302, 506] on button "search Buscar Comprobante" at bounding box center [274, 513] width 165 height 28
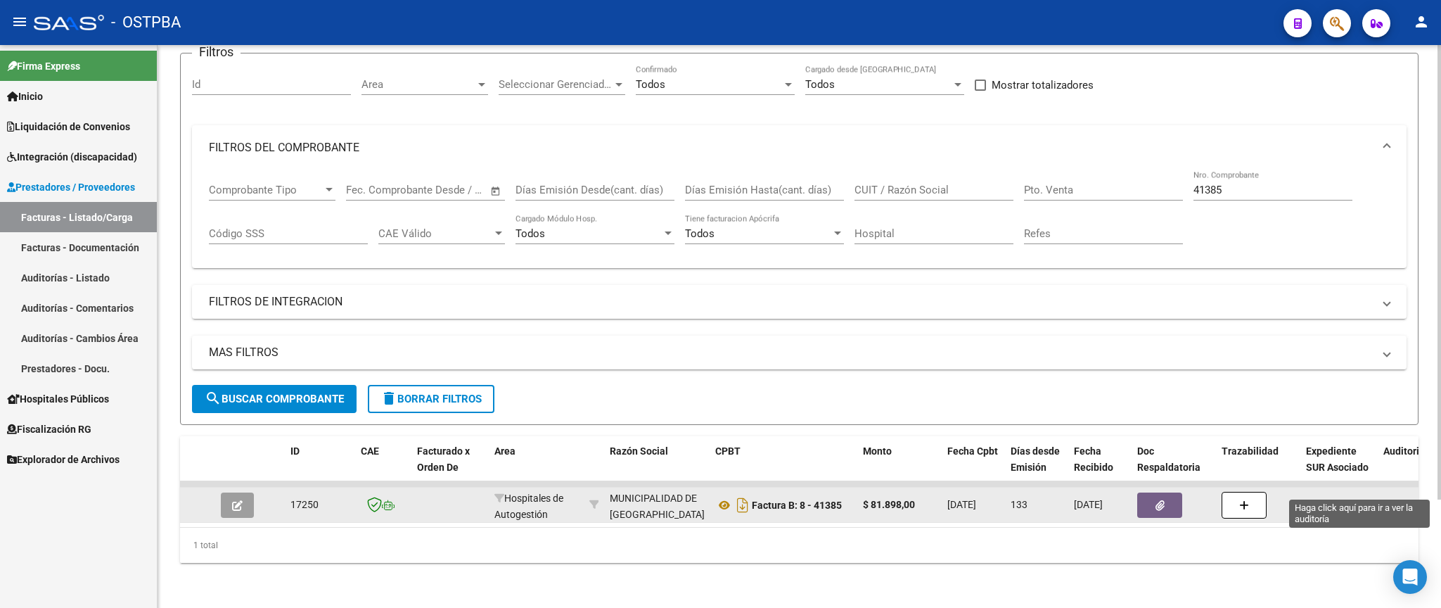
click at [1407, 497] on div "12266" at bounding box center [1398, 505] width 28 height 16
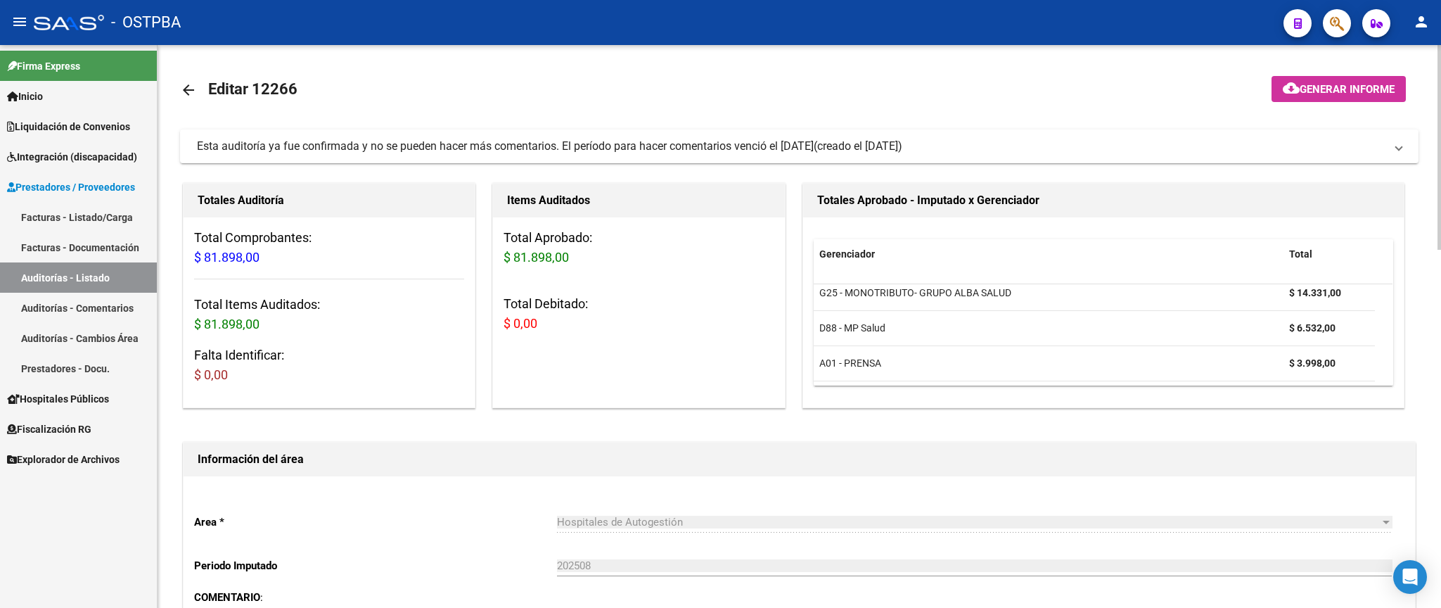
scroll to position [144, 0]
